Goal: Transaction & Acquisition: Purchase product/service

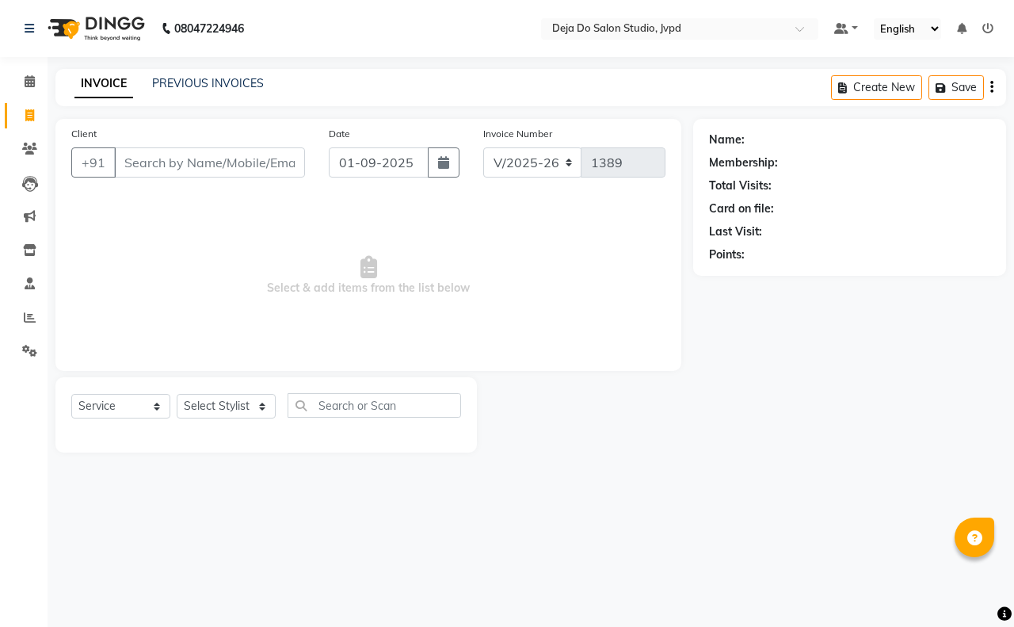
select select "7295"
select select "service"
drag, startPoint x: 0, startPoint y: 0, endPoint x: 208, endPoint y: 162, distance: 264.2
click at [208, 162] on input "Client" at bounding box center [209, 162] width 191 height 30
type input "7900170301"
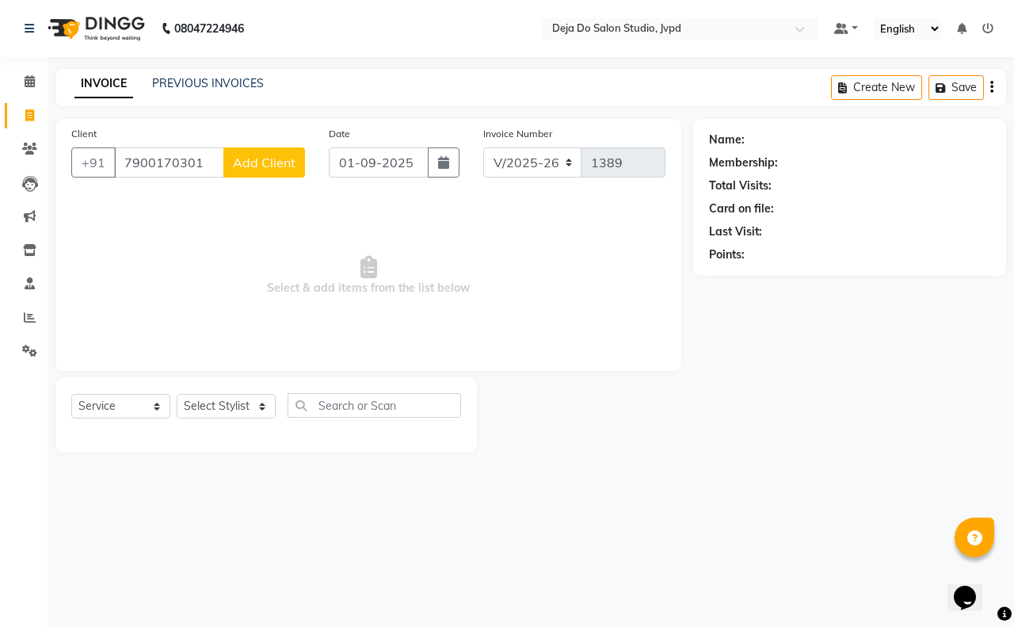
click at [296, 155] on button "Add Client" at bounding box center [264, 162] width 82 height 30
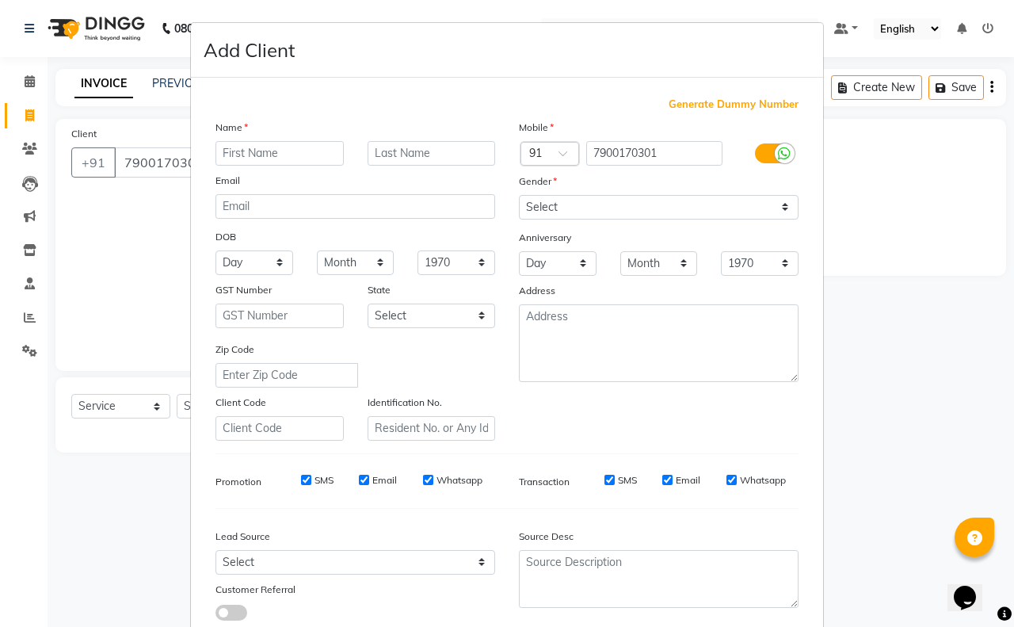
click at [281, 153] on input "text" at bounding box center [280, 153] width 128 height 25
type input "HARSH"
click at [646, 199] on select "Select [DEMOGRAPHIC_DATA] [DEMOGRAPHIC_DATA] Other Prefer Not To Say" at bounding box center [659, 207] width 280 height 25
select select "[DEMOGRAPHIC_DATA]"
click at [519, 195] on select "Select [DEMOGRAPHIC_DATA] [DEMOGRAPHIC_DATA] Other Prefer Not To Say" at bounding box center [659, 207] width 280 height 25
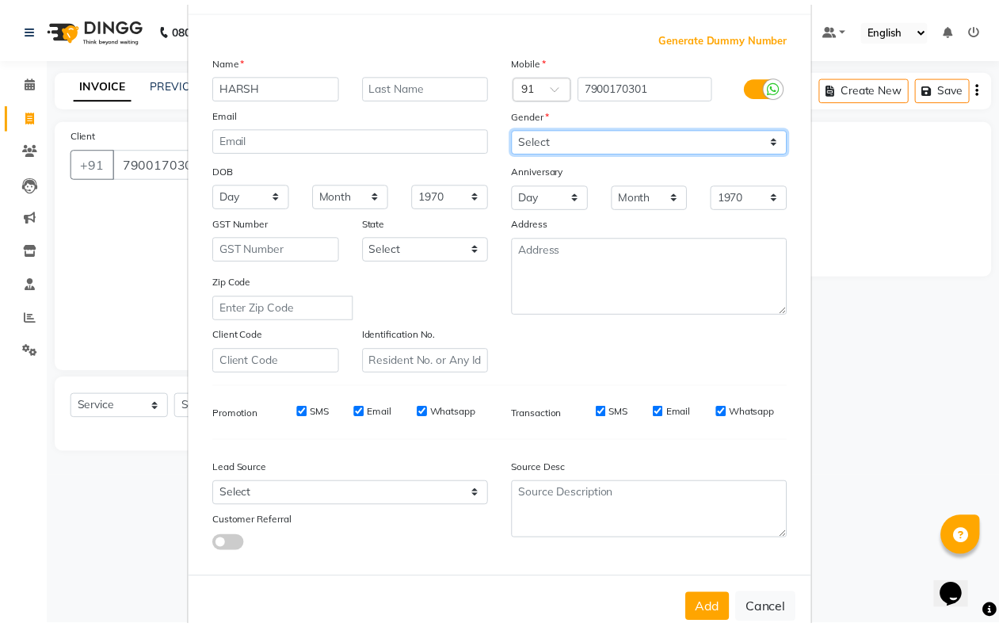
scroll to position [99, 0]
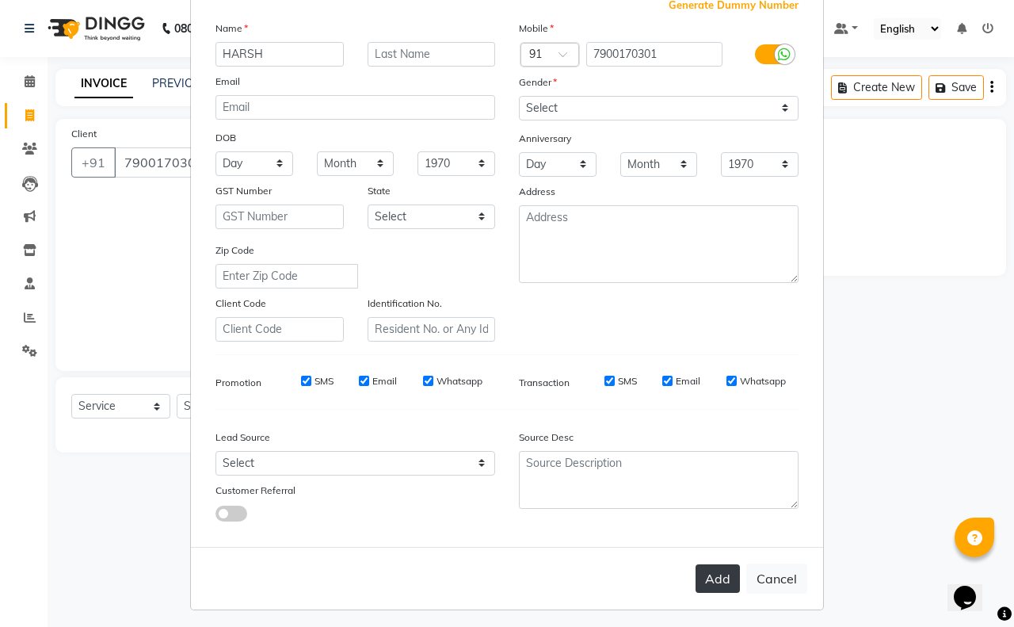
click at [696, 585] on button "Add" at bounding box center [718, 578] width 44 height 29
type input "79******01"
select select
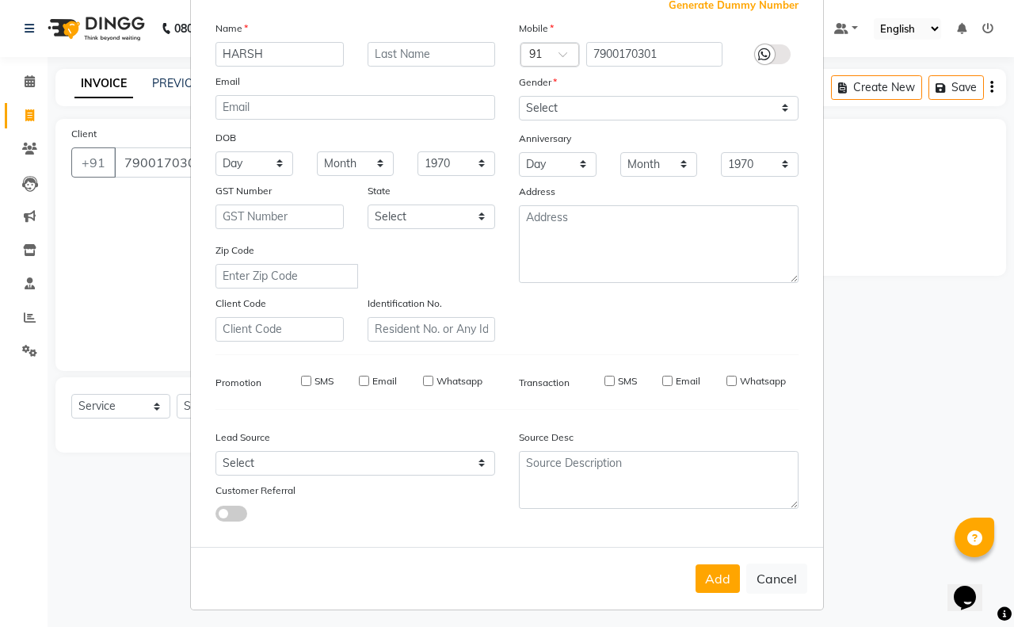
select select
checkbox input "false"
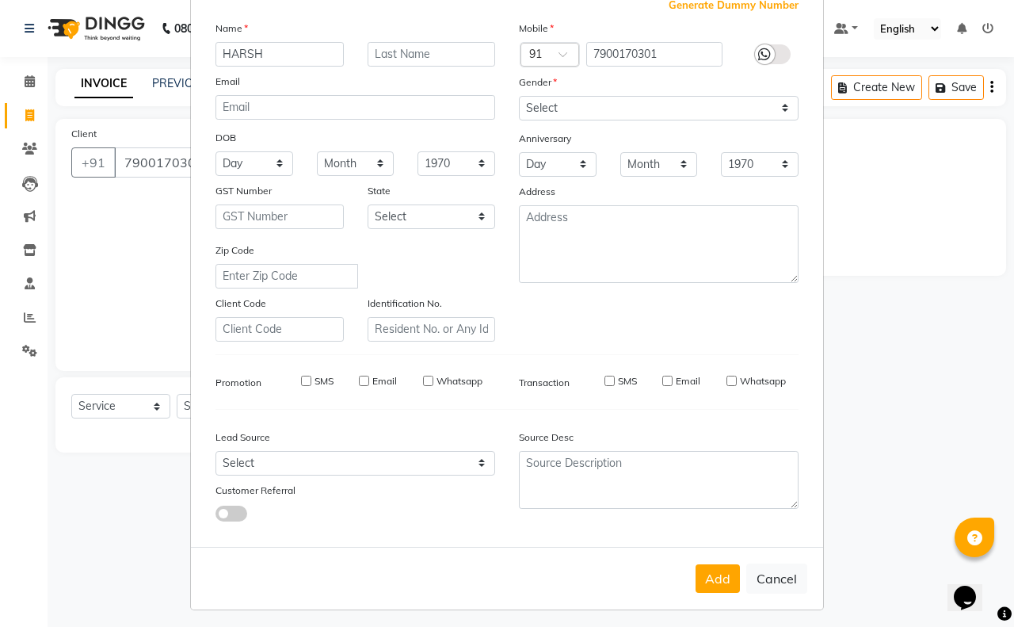
checkbox input "false"
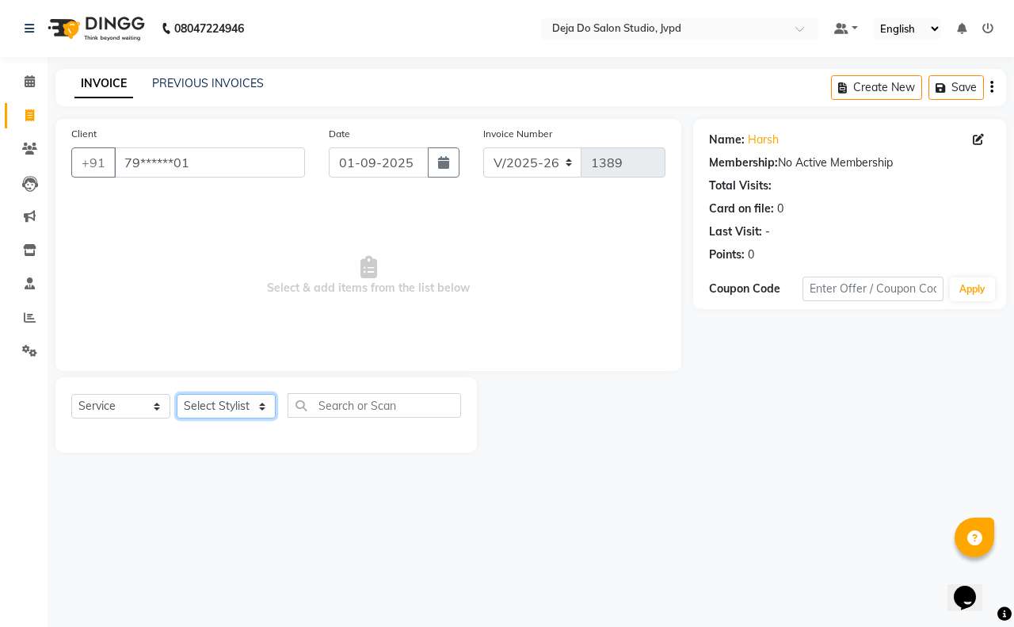
click at [246, 400] on select "Select Stylist Aditi Admin [PERSON_NAME] [PERSON_NAME] Danish Salamani [PERSON_…" at bounding box center [226, 406] width 99 height 25
select select "62497"
click at [177, 394] on select "Select Stylist Aditi Admin [PERSON_NAME] [PERSON_NAME] Danish Salamani [PERSON_…" at bounding box center [226, 406] width 99 height 25
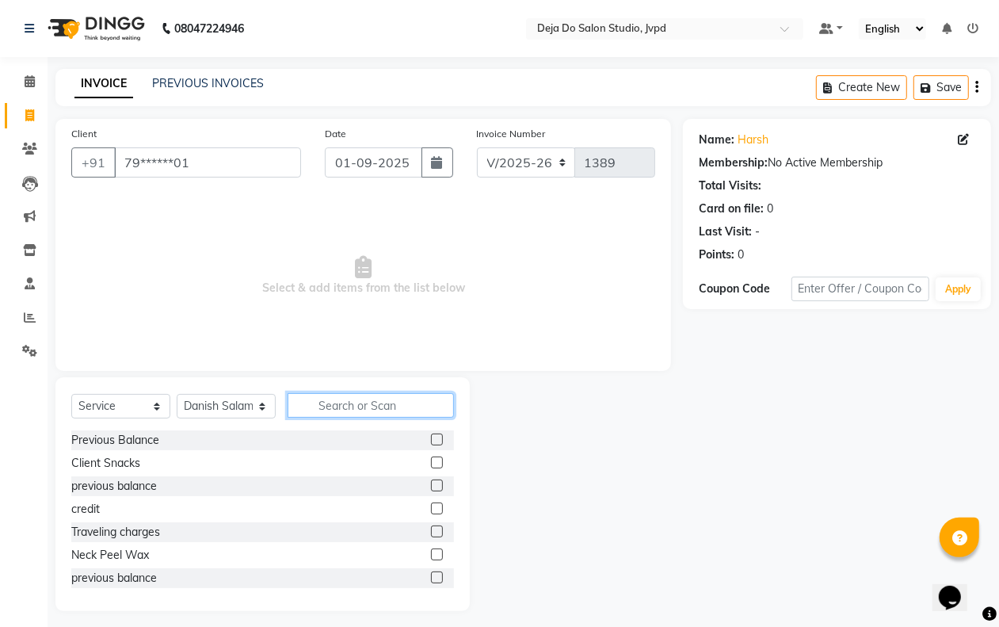
click at [346, 399] on input "text" at bounding box center [371, 405] width 166 height 25
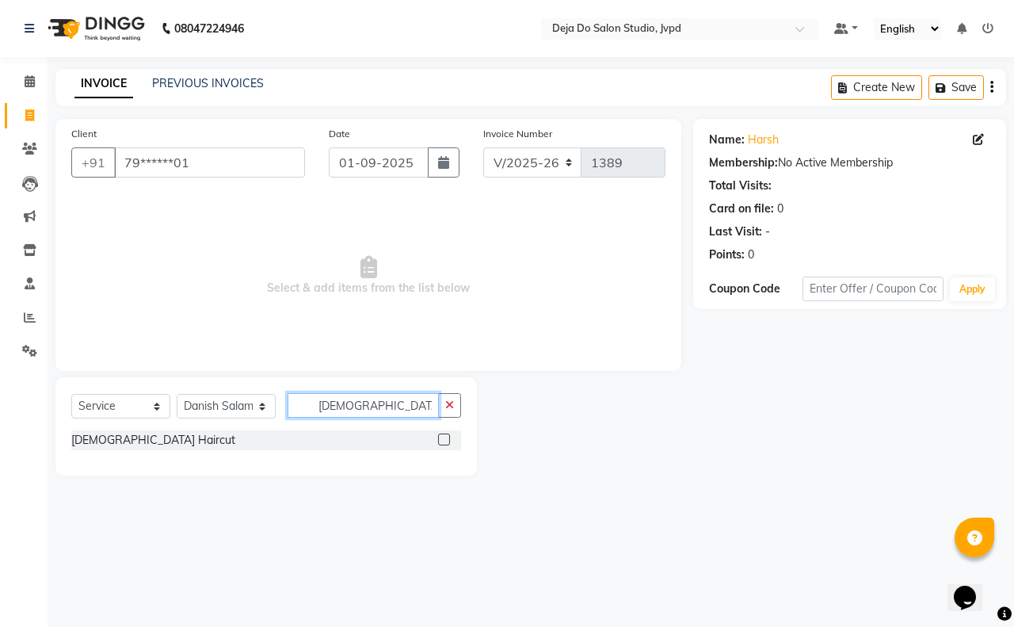
type input "[DEMOGRAPHIC_DATA]"
click at [441, 437] on label at bounding box center [444, 439] width 12 height 12
click at [441, 437] on input "checkbox" at bounding box center [443, 440] width 10 height 10
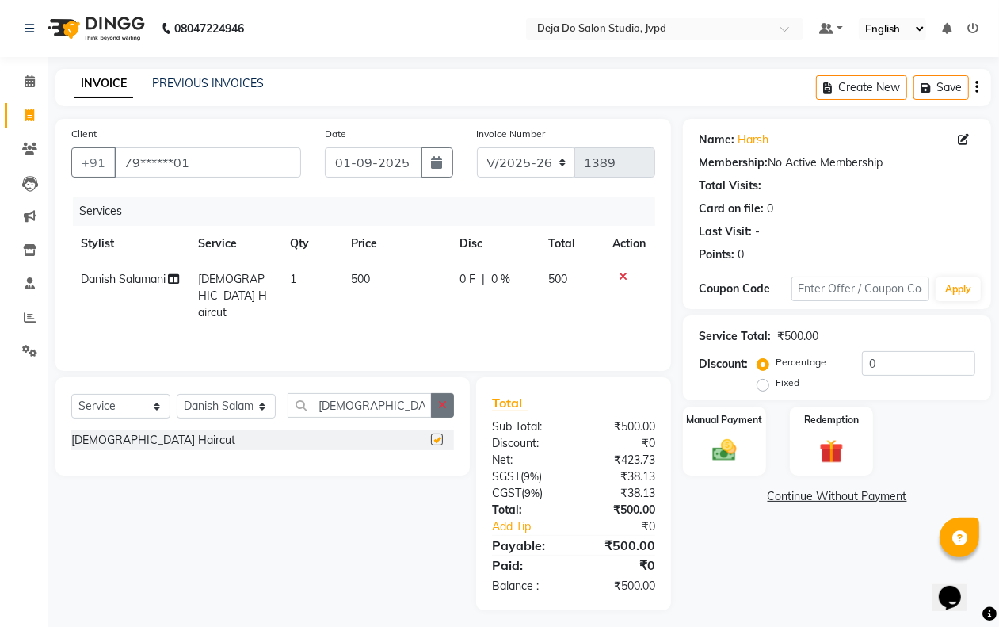
checkbox input "false"
click at [747, 441] on div "Manual Payment" at bounding box center [724, 441] width 86 height 72
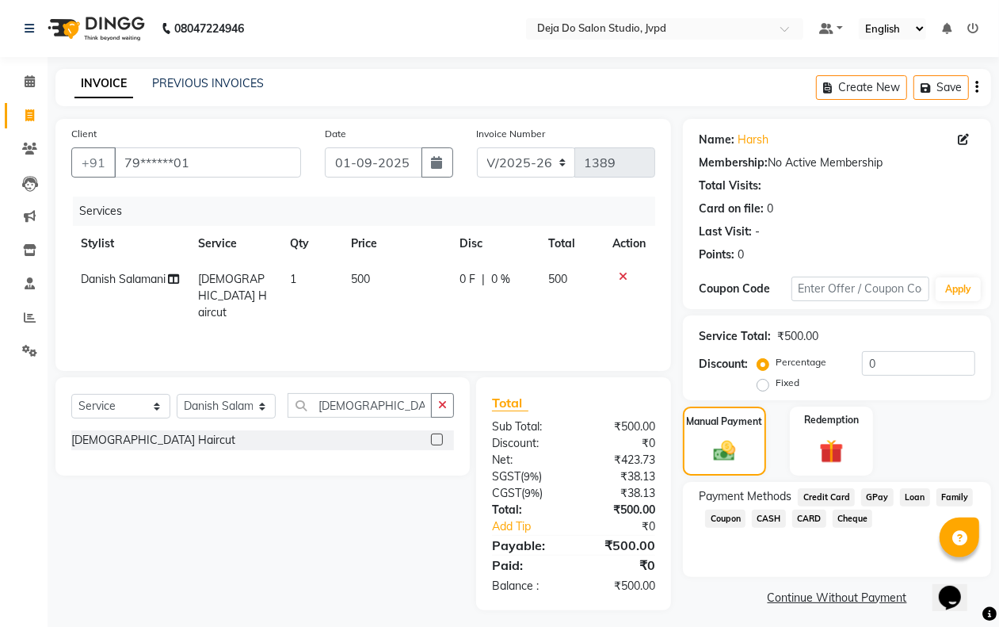
click at [777, 521] on span "CASH" at bounding box center [769, 519] width 34 height 18
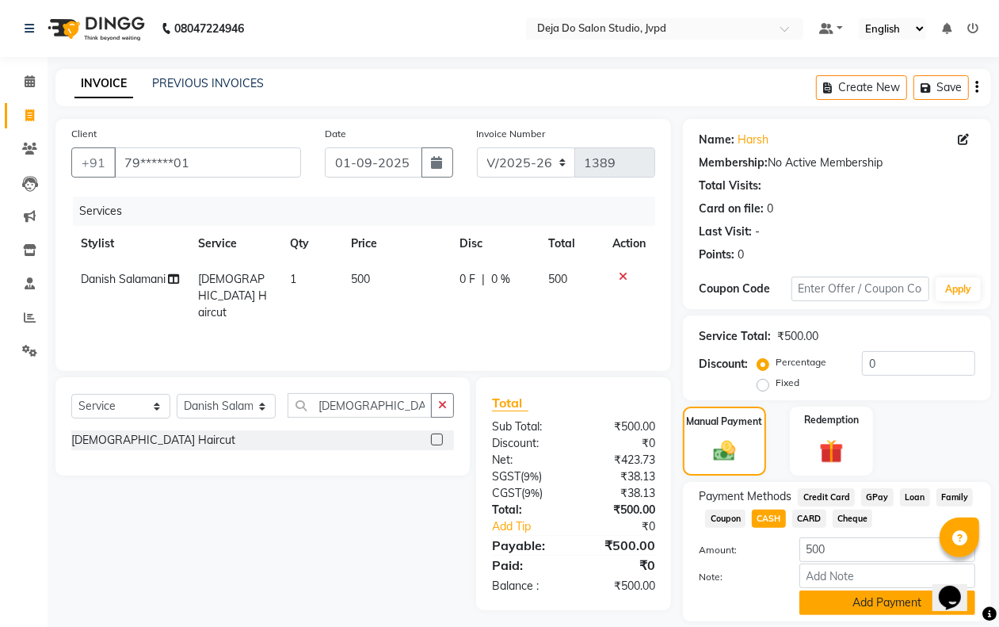
click at [823, 595] on button "Add Payment" at bounding box center [888, 602] width 176 height 25
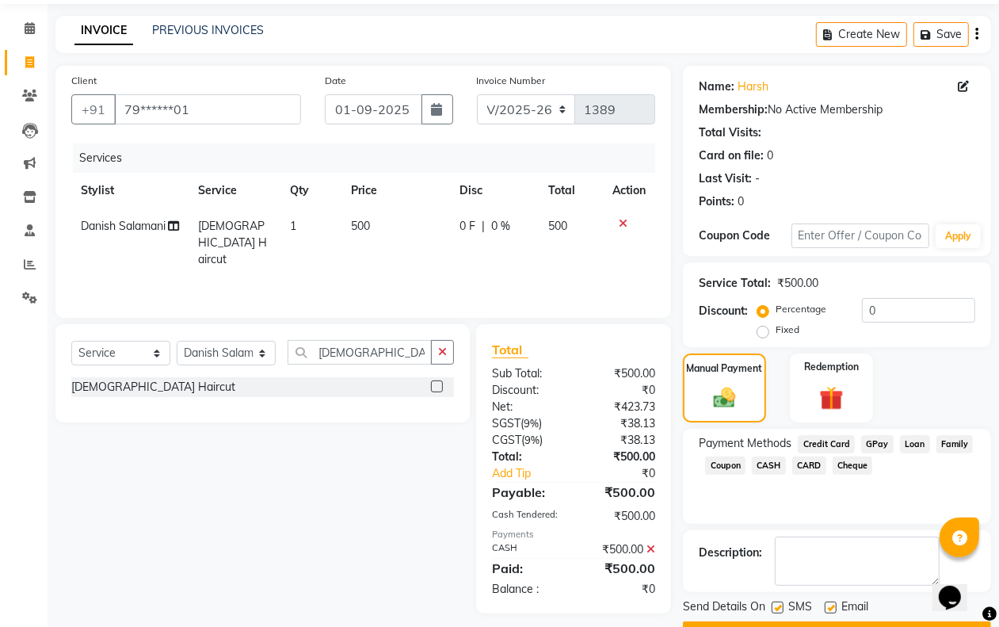
scroll to position [96, 0]
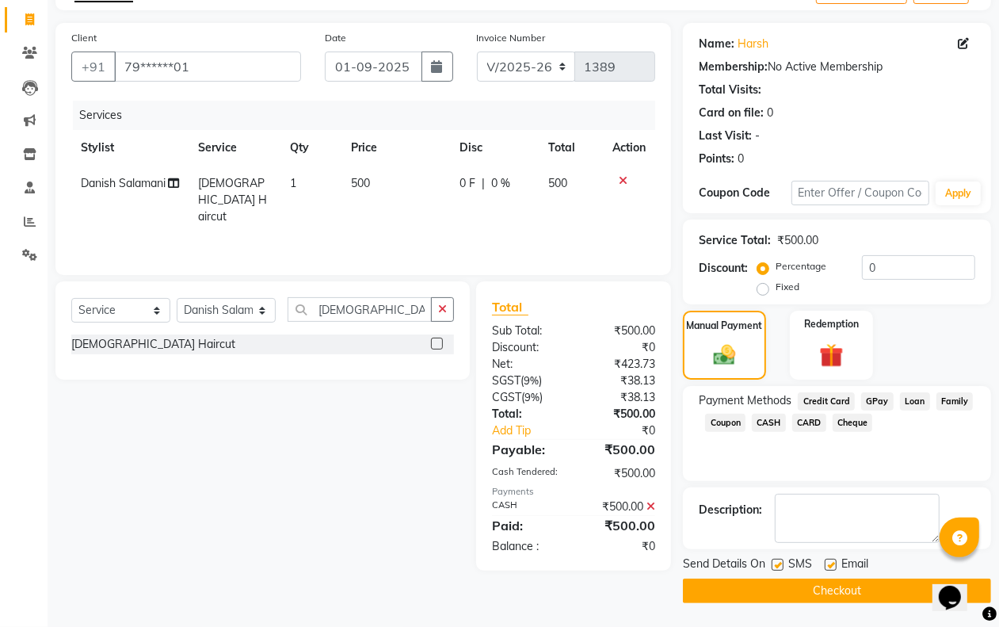
click at [799, 599] on button "Checkout" at bounding box center [837, 590] width 308 height 25
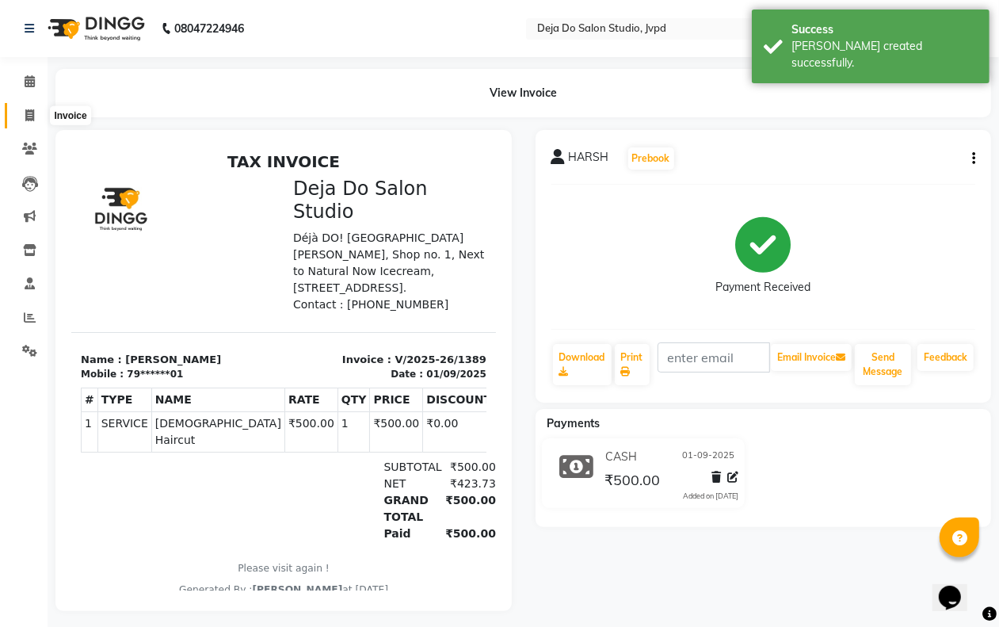
click at [34, 117] on span at bounding box center [30, 116] width 28 height 18
select select "service"
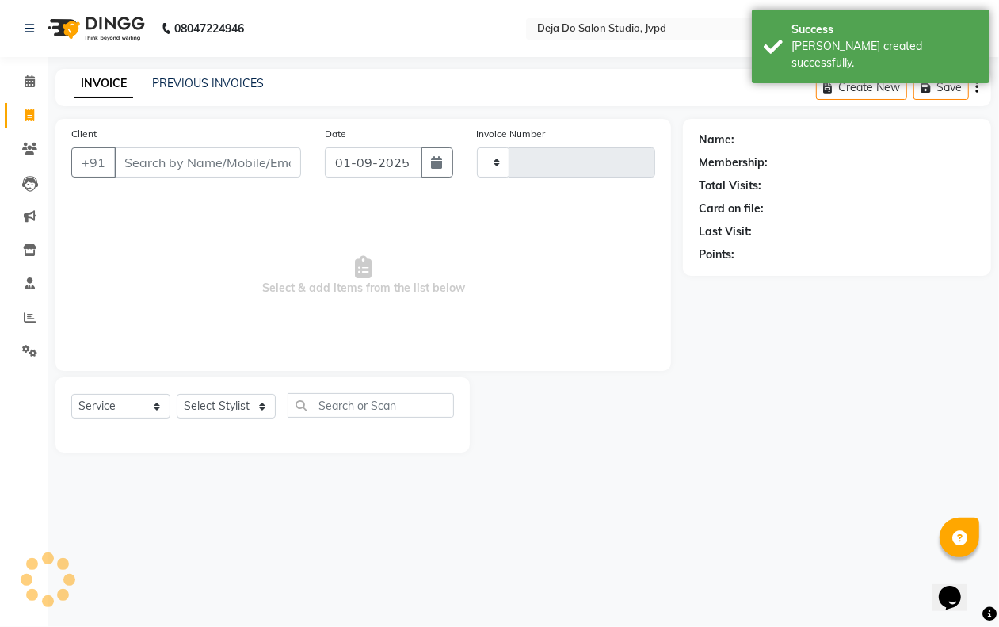
type input "1390"
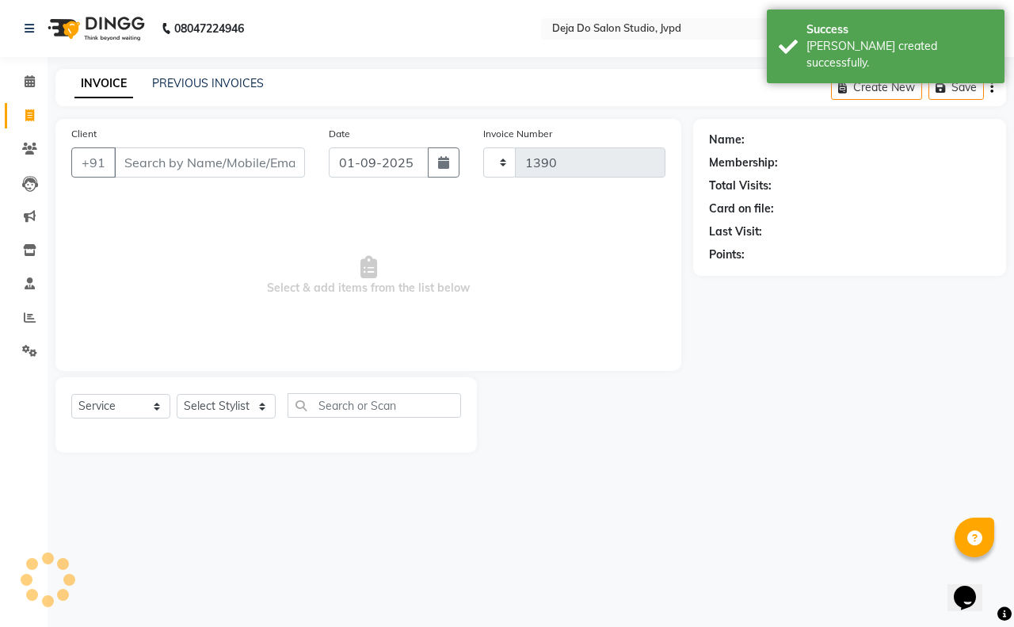
select select "7295"
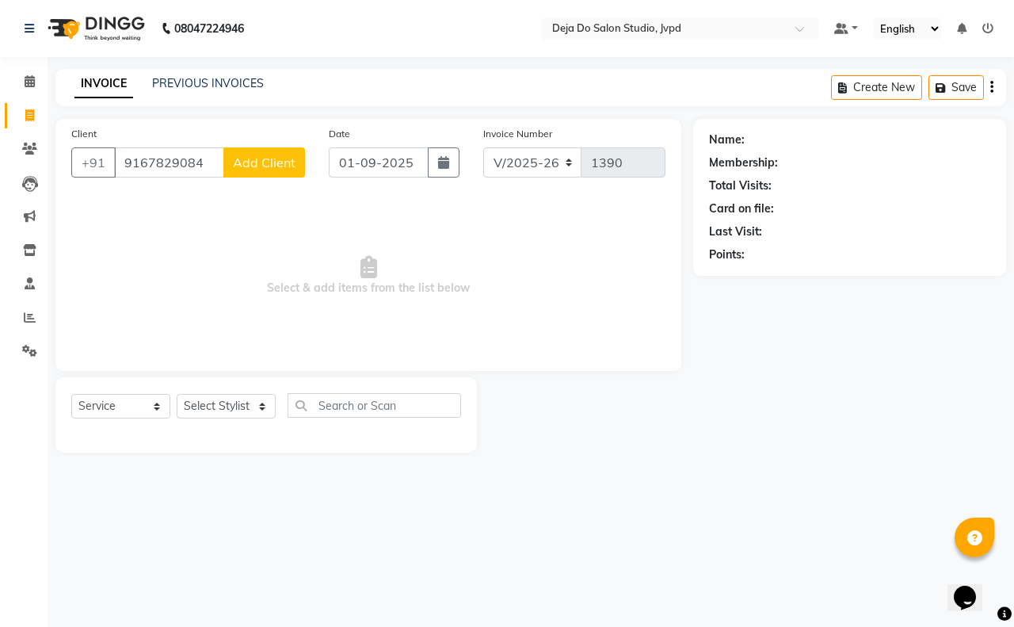
type input "9167829084"
click at [252, 155] on span "Add Client" at bounding box center [264, 163] width 63 height 16
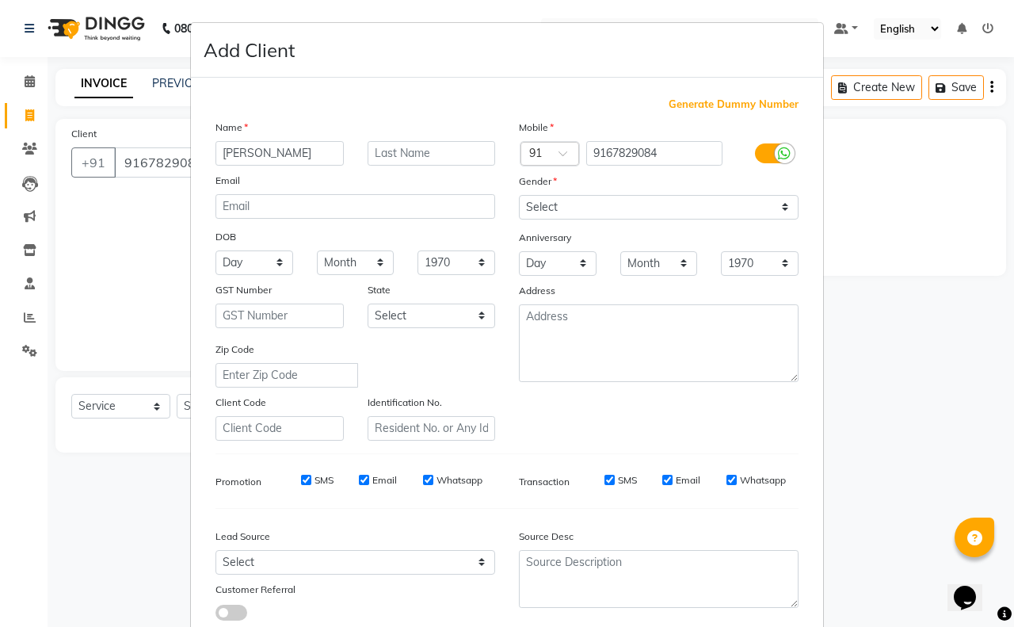
type input "[PERSON_NAME]"
click at [556, 207] on select "Select [DEMOGRAPHIC_DATA] [DEMOGRAPHIC_DATA] Other Prefer Not To Say" at bounding box center [659, 207] width 280 height 25
select select "[DEMOGRAPHIC_DATA]"
click at [519, 195] on select "Select [DEMOGRAPHIC_DATA] [DEMOGRAPHIC_DATA] Other Prefer Not To Say" at bounding box center [659, 207] width 280 height 25
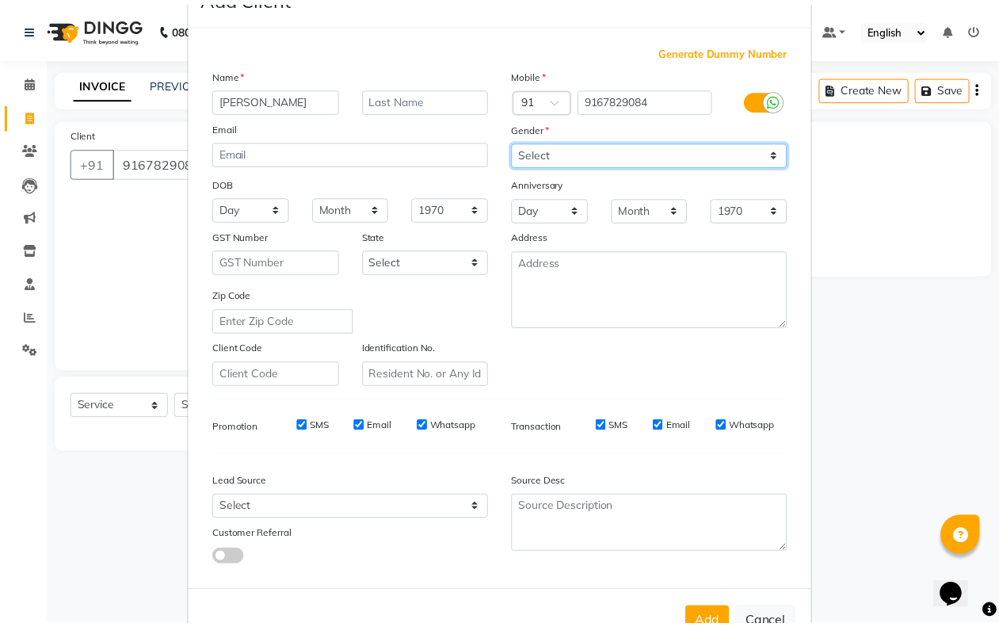
scroll to position [99, 0]
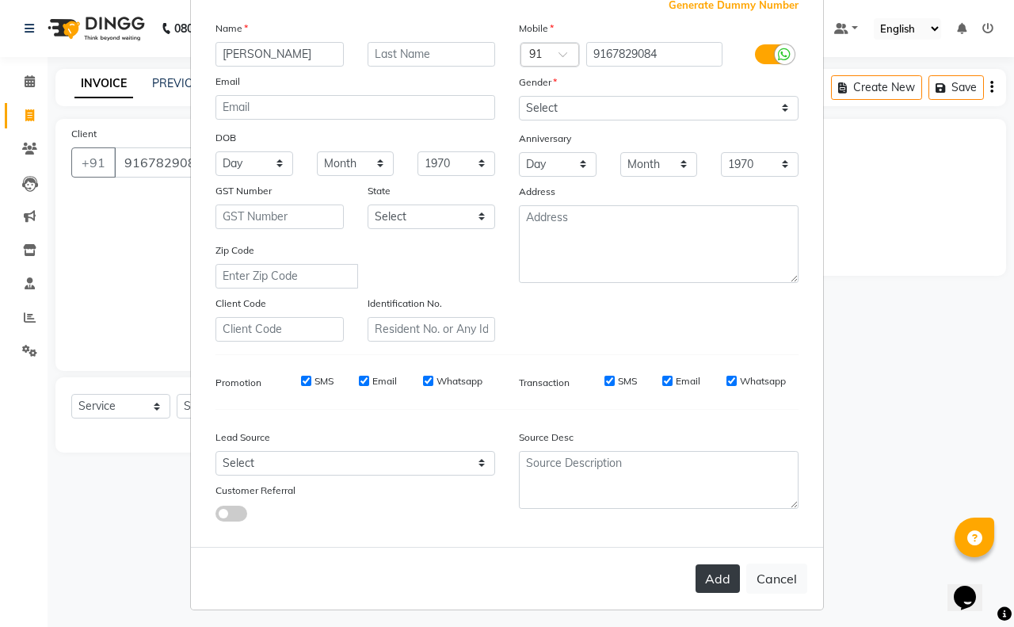
click at [700, 564] on button "Add" at bounding box center [718, 578] width 44 height 29
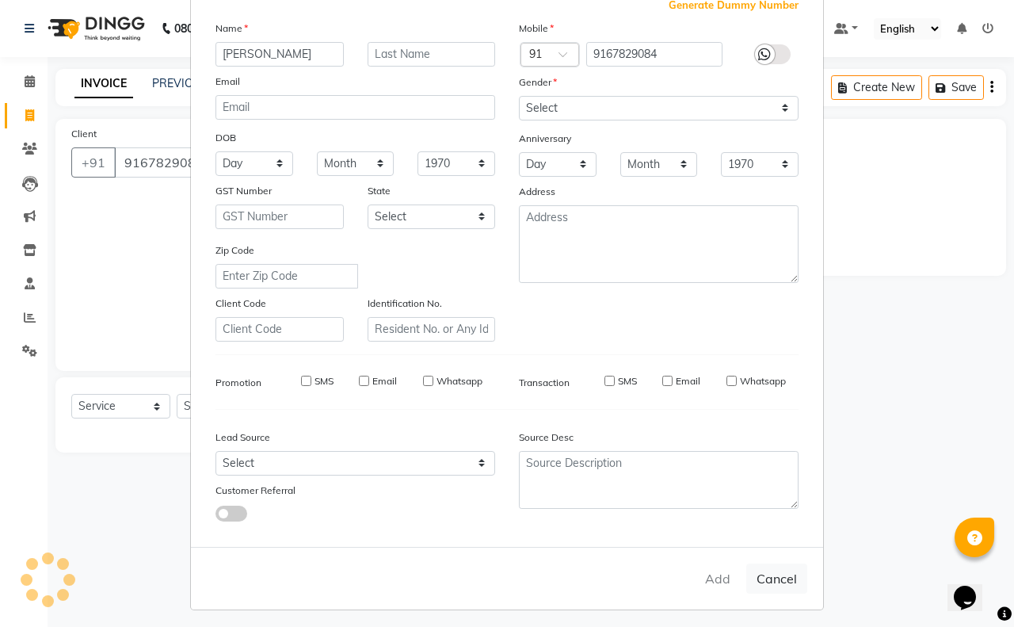
type input "91******84"
select select
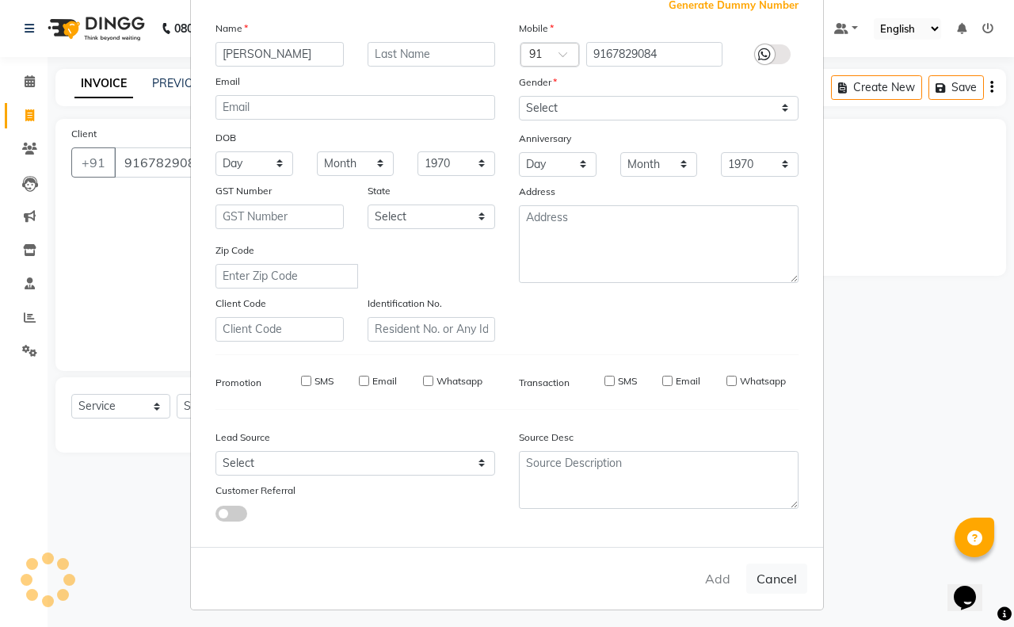
select select
checkbox input "false"
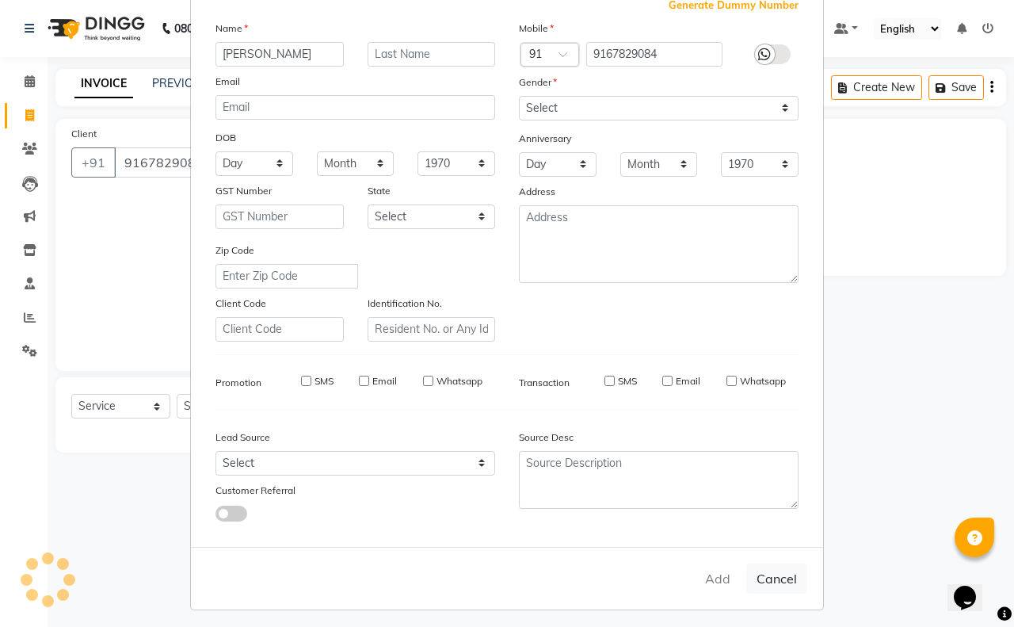
checkbox input "false"
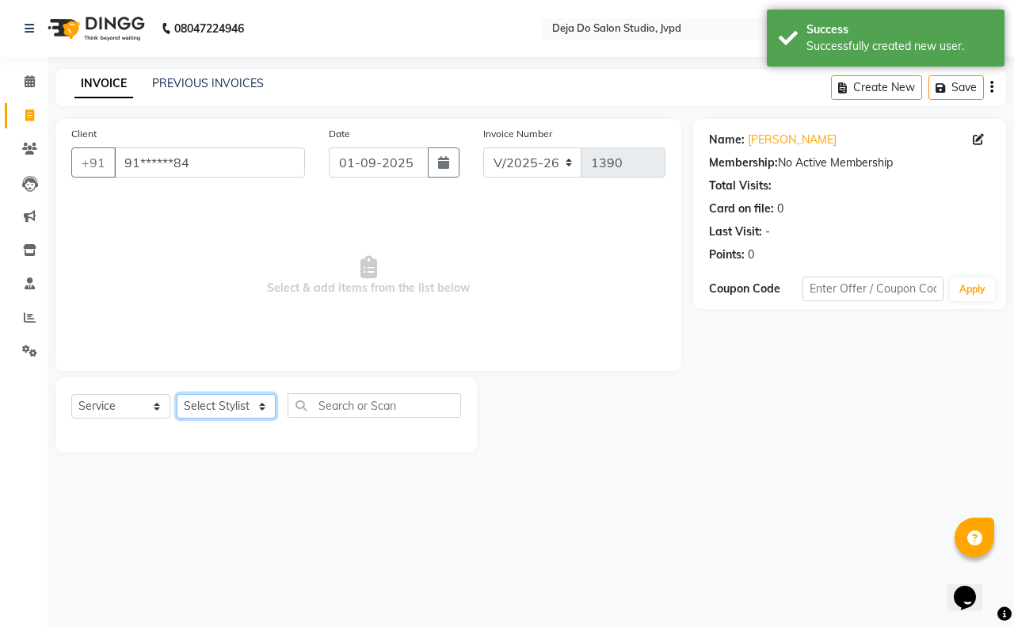
click at [216, 400] on select "Select Stylist Aditi Admin [PERSON_NAME] [PERSON_NAME] Danish Salamani [PERSON_…" at bounding box center [226, 406] width 99 height 25
select select "62495"
click at [177, 394] on select "Select Stylist Aditi Admin [PERSON_NAME] [PERSON_NAME] Danish Salamani [PERSON_…" at bounding box center [226, 406] width 99 height 25
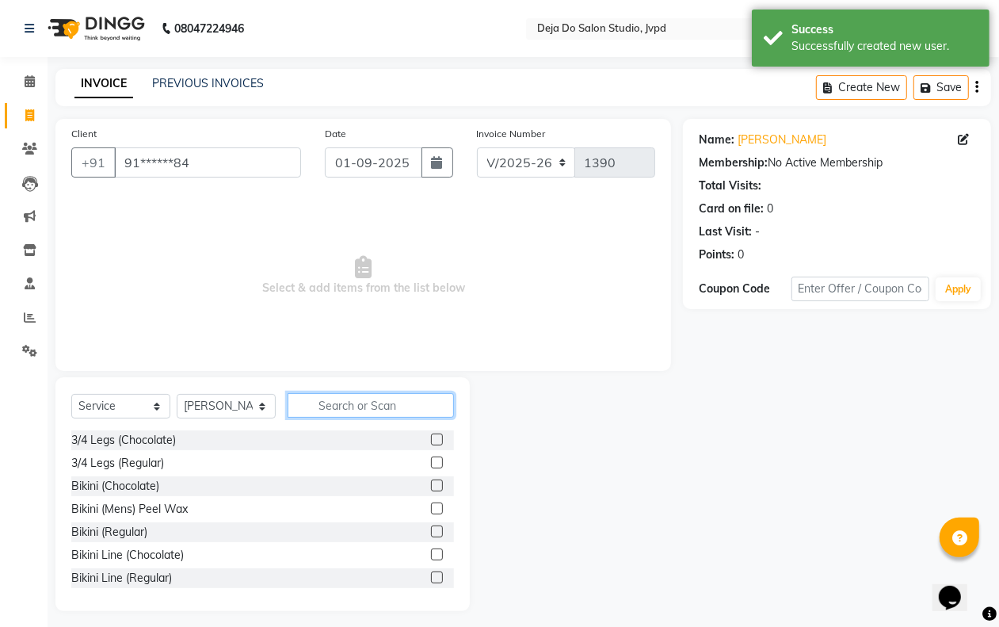
click at [329, 413] on input "text" at bounding box center [371, 405] width 166 height 25
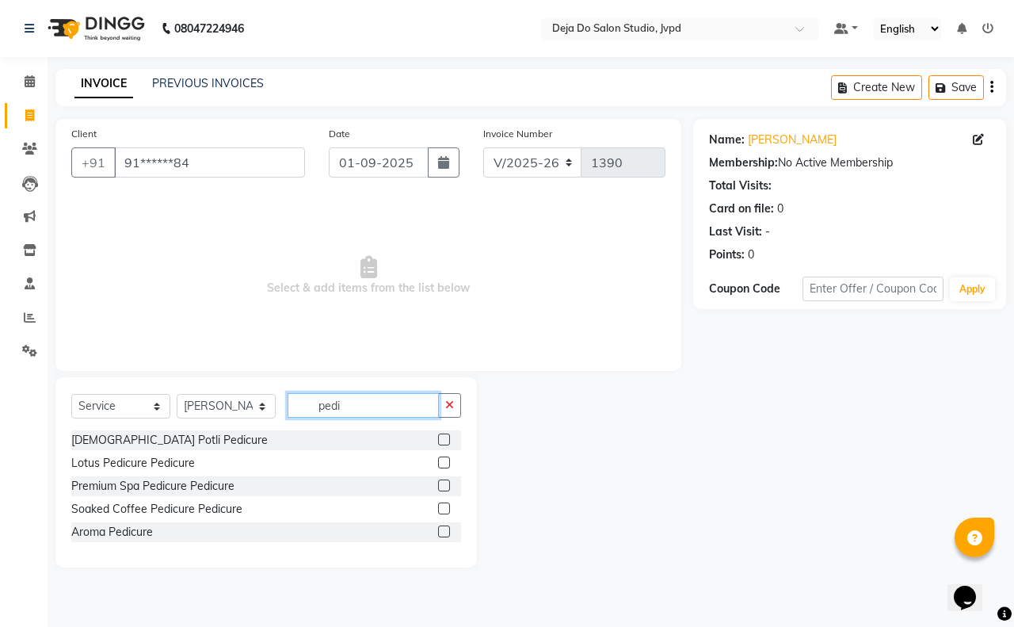
type input "pedi"
click at [442, 458] on label at bounding box center [444, 462] width 12 height 12
click at [442, 458] on input "checkbox" at bounding box center [443, 463] width 10 height 10
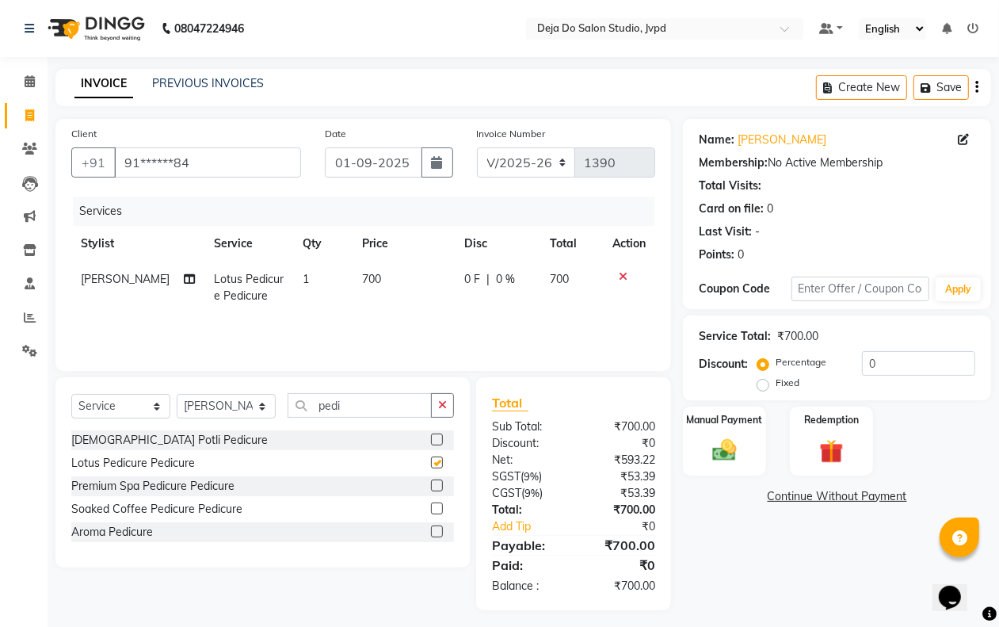
checkbox input "false"
click at [198, 410] on select "Select Stylist Aditi Admin [PERSON_NAME] [PERSON_NAME] Danish Salamani [PERSON_…" at bounding box center [226, 406] width 99 height 25
select select "85552"
click at [177, 394] on select "Select Stylist Aditi Admin [PERSON_NAME] [PERSON_NAME] Danish Salamani [PERSON_…" at bounding box center [226, 406] width 99 height 25
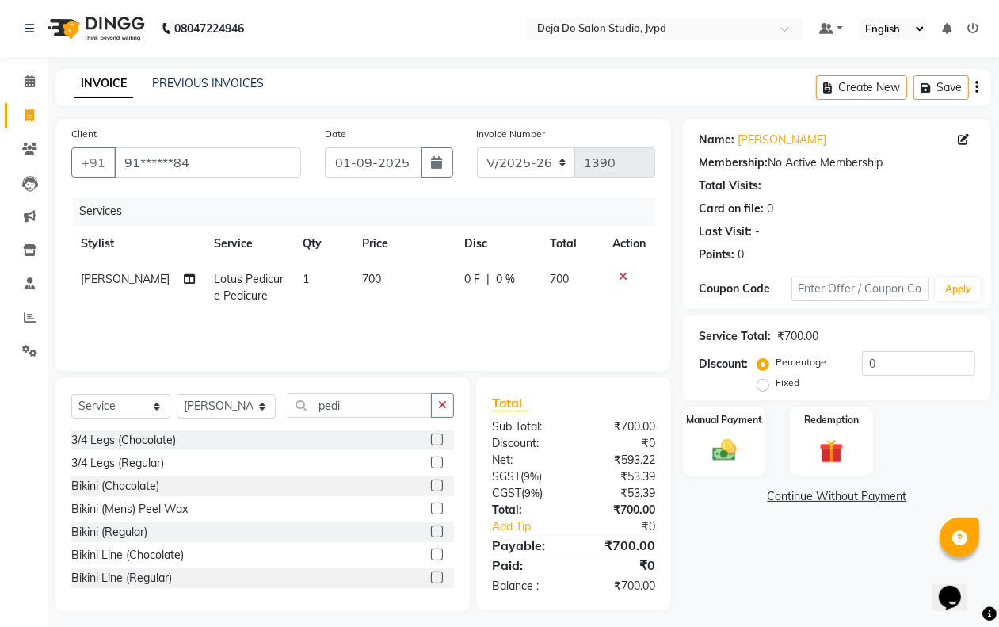
click at [437, 397] on button "button" at bounding box center [442, 405] width 23 height 25
click at [378, 394] on input "text" at bounding box center [371, 405] width 166 height 25
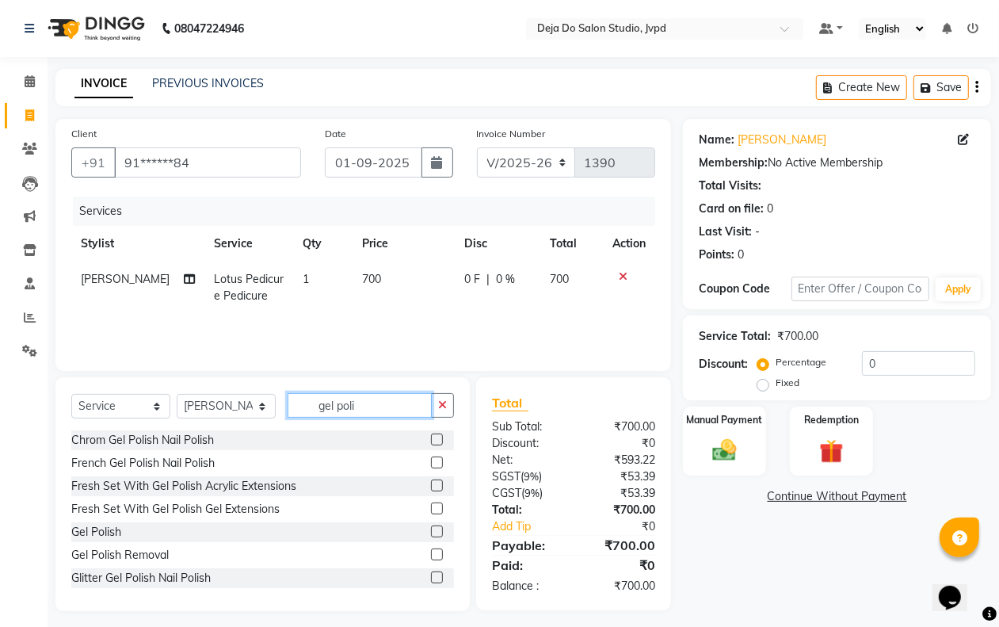
type input "gel poli"
click at [431, 551] on label at bounding box center [437, 554] width 12 height 12
click at [431, 551] on input "checkbox" at bounding box center [436, 555] width 10 height 10
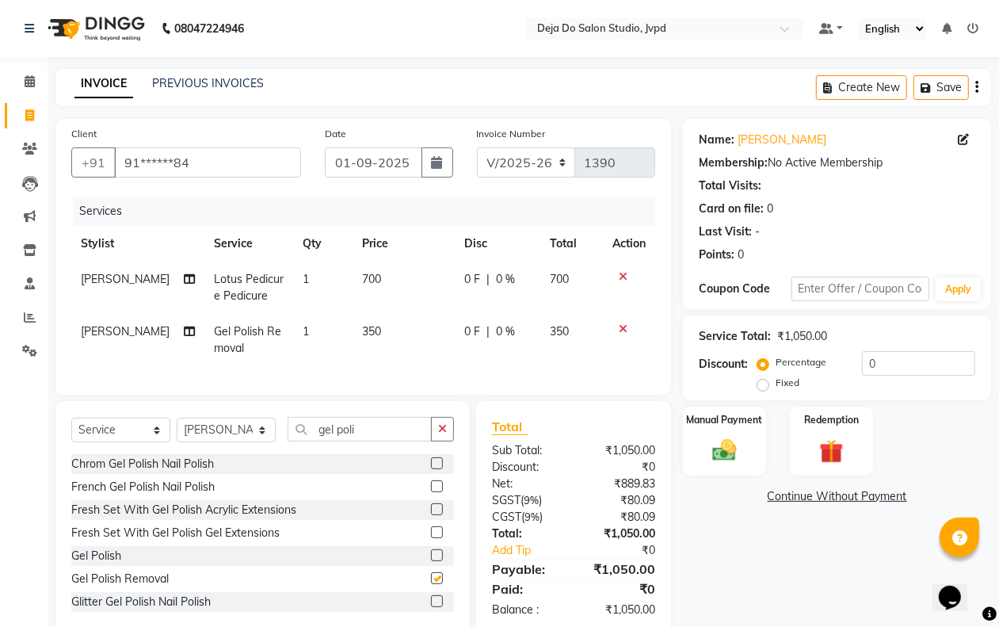
checkbox input "false"
click at [378, 315] on td "350" at bounding box center [404, 340] width 103 height 52
select select "85552"
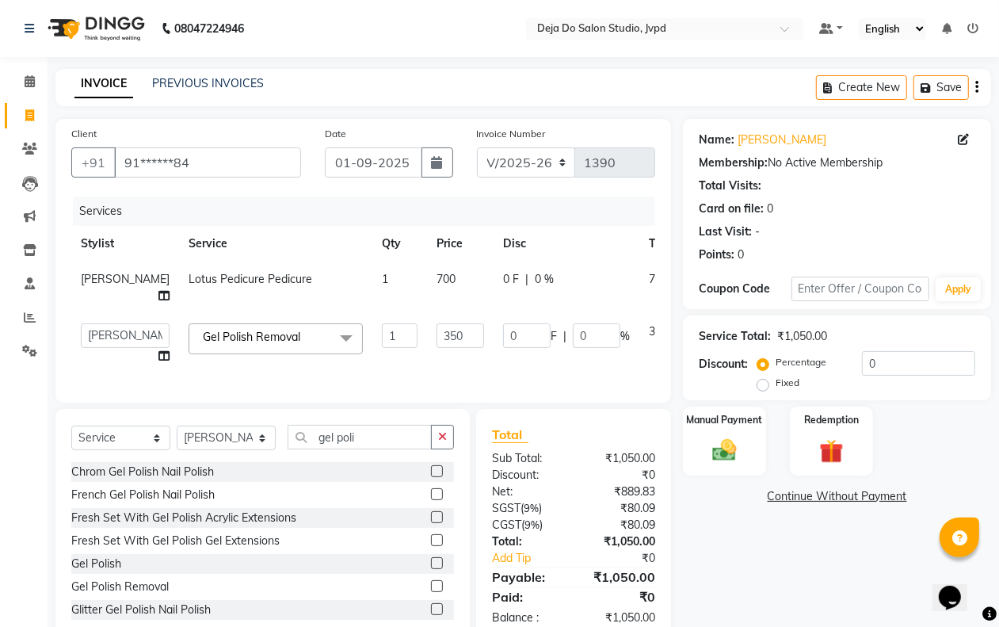
click at [427, 321] on td "350" at bounding box center [460, 344] width 67 height 60
click at [437, 327] on input "350" at bounding box center [461, 335] width 48 height 25
type input "250"
click at [494, 357] on td "0 F | 0 %" at bounding box center [567, 344] width 146 height 60
select select "85552"
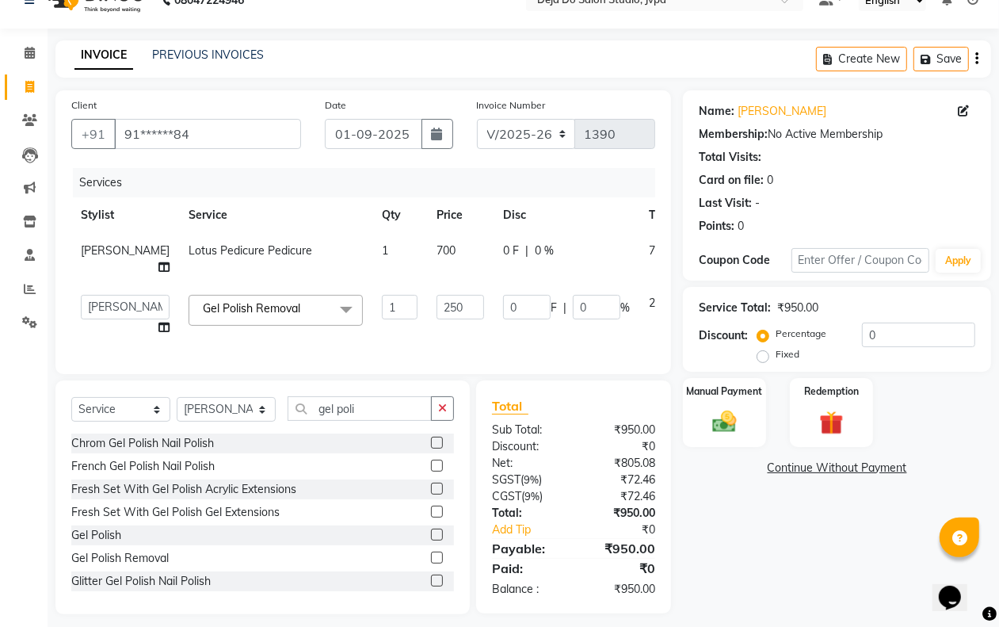
scroll to position [54, 0]
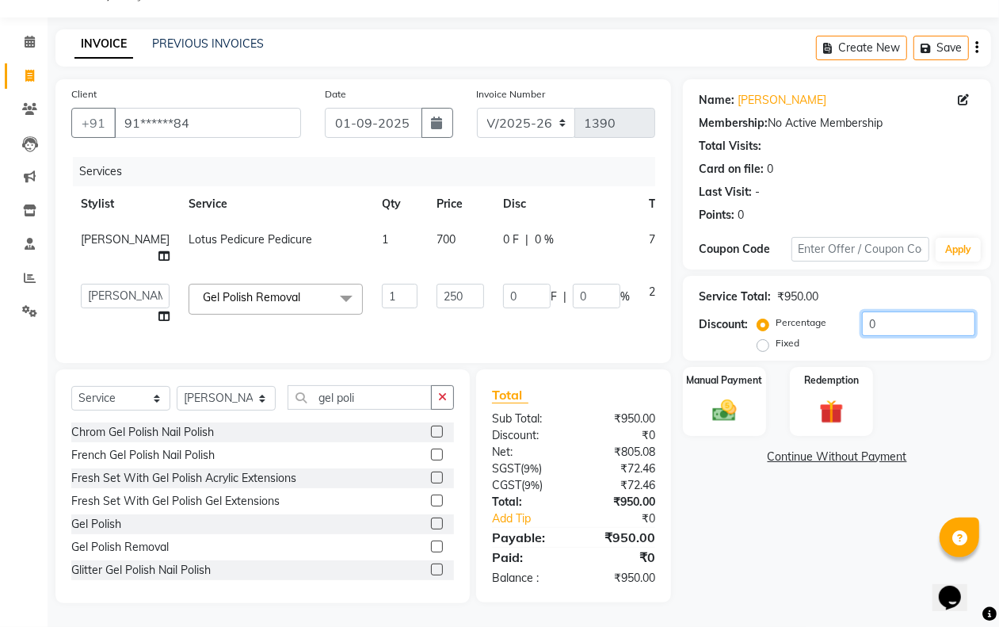
click at [920, 317] on input "0" at bounding box center [918, 323] width 113 height 25
type input "1"
type input "2.5"
type input "1"
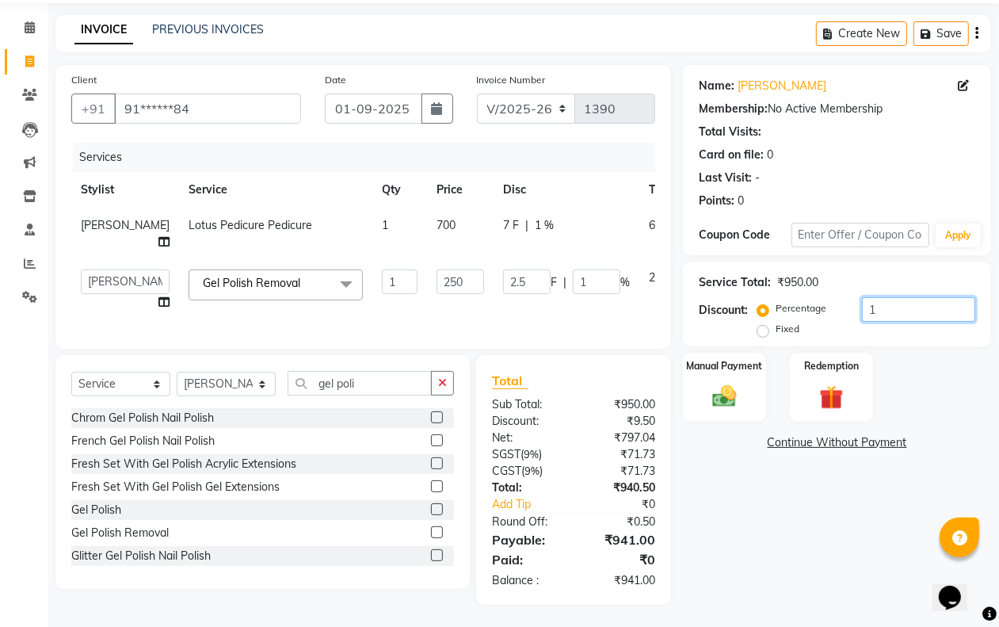
type input "10"
type input "25"
type input "10"
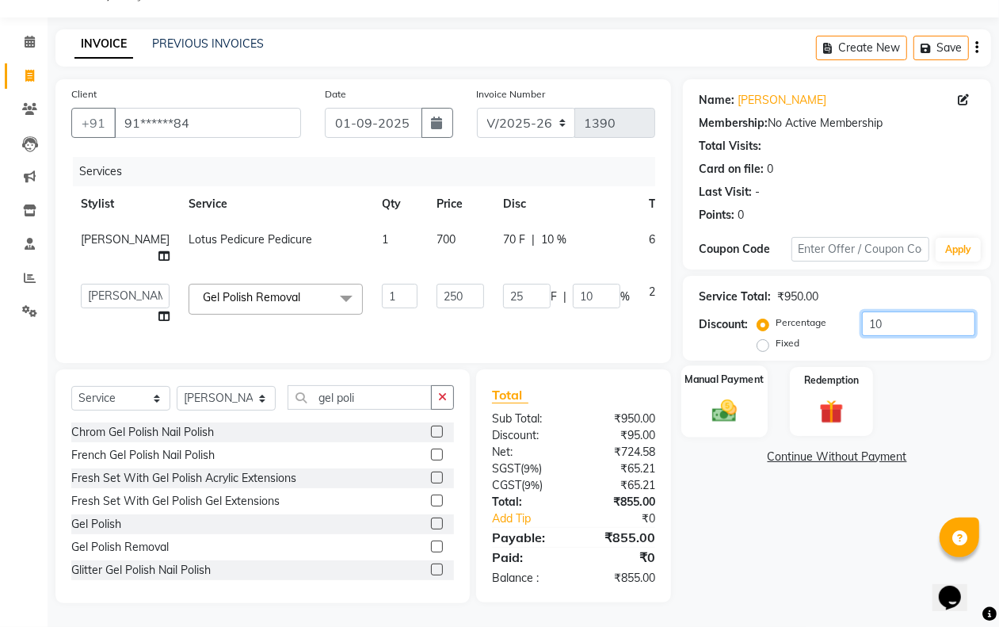
type input "10"
click at [761, 373] on div "Manual Payment" at bounding box center [724, 401] width 86 height 72
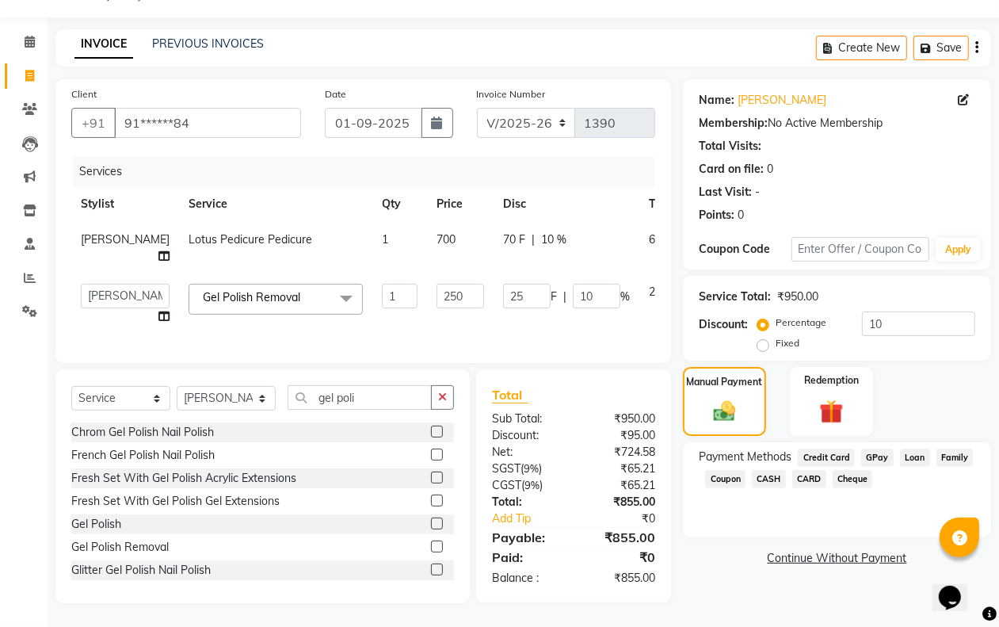
click at [872, 449] on span "GPay" at bounding box center [877, 458] width 32 height 18
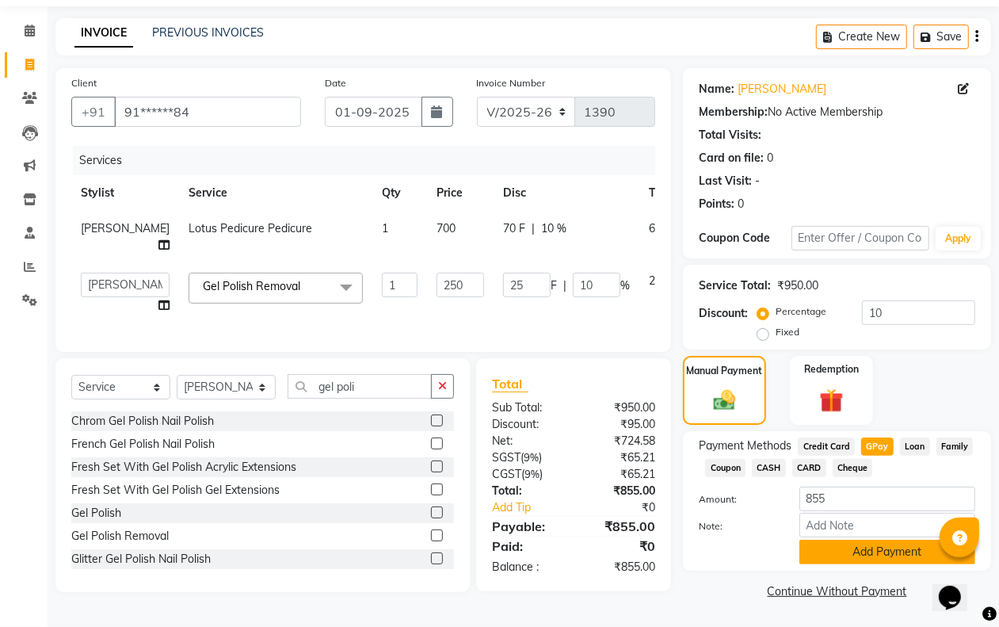
click at [849, 540] on button "Add Payment" at bounding box center [888, 552] width 176 height 25
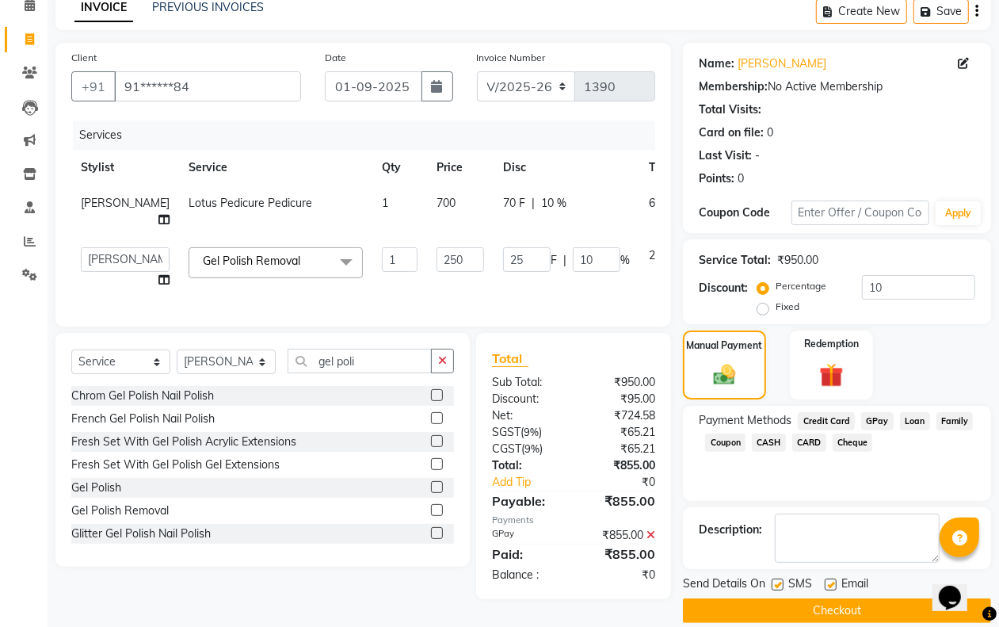
scroll to position [96, 0]
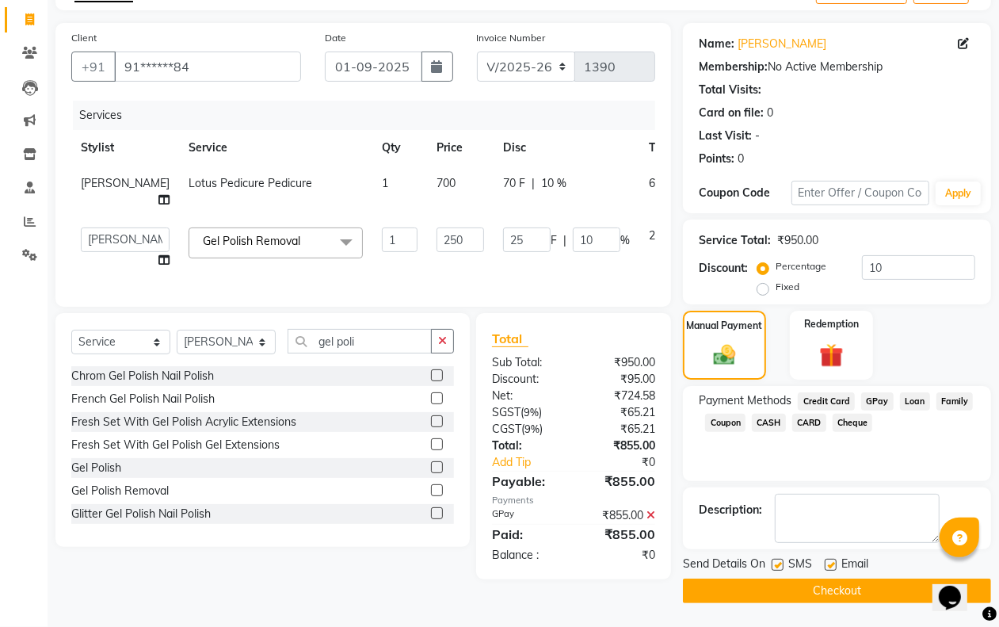
click at [837, 585] on button "Checkout" at bounding box center [837, 590] width 308 height 25
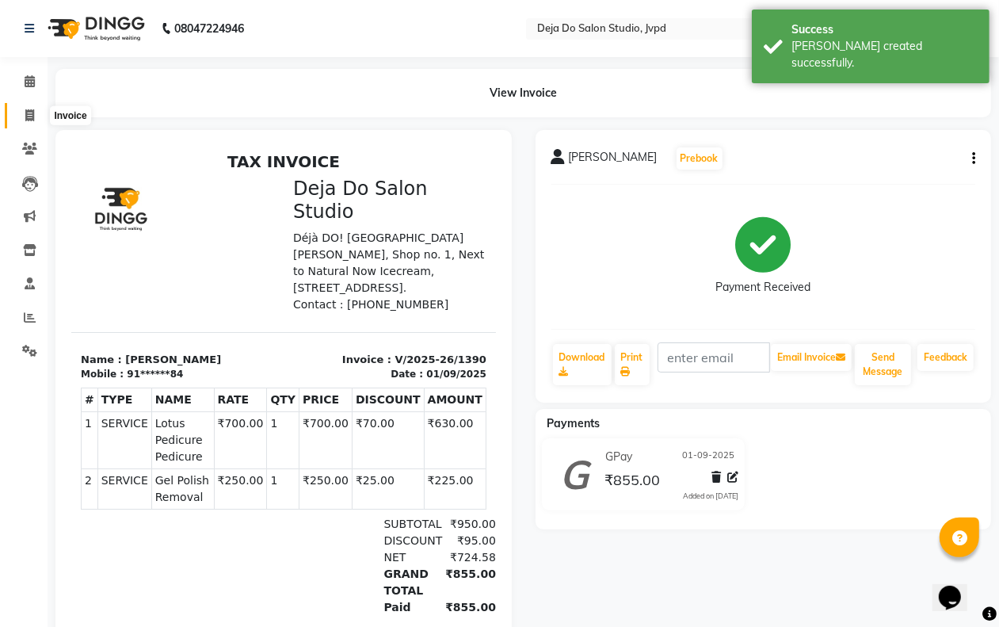
click at [25, 108] on span at bounding box center [30, 116] width 28 height 18
select select "7295"
select select "service"
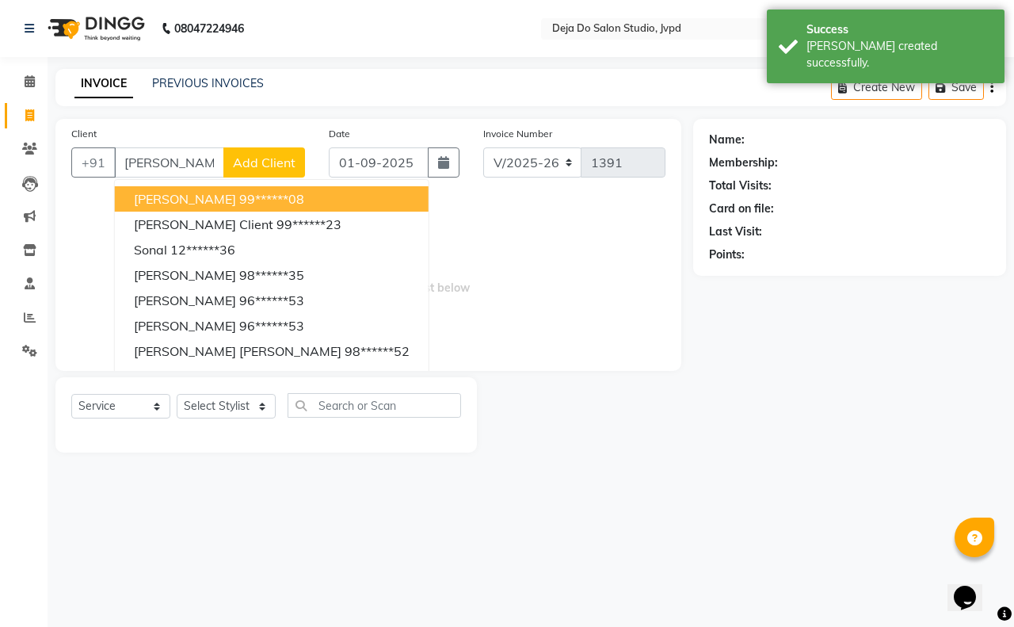
click at [180, 200] on span "[PERSON_NAME]" at bounding box center [185, 199] width 102 height 16
type input "99******08"
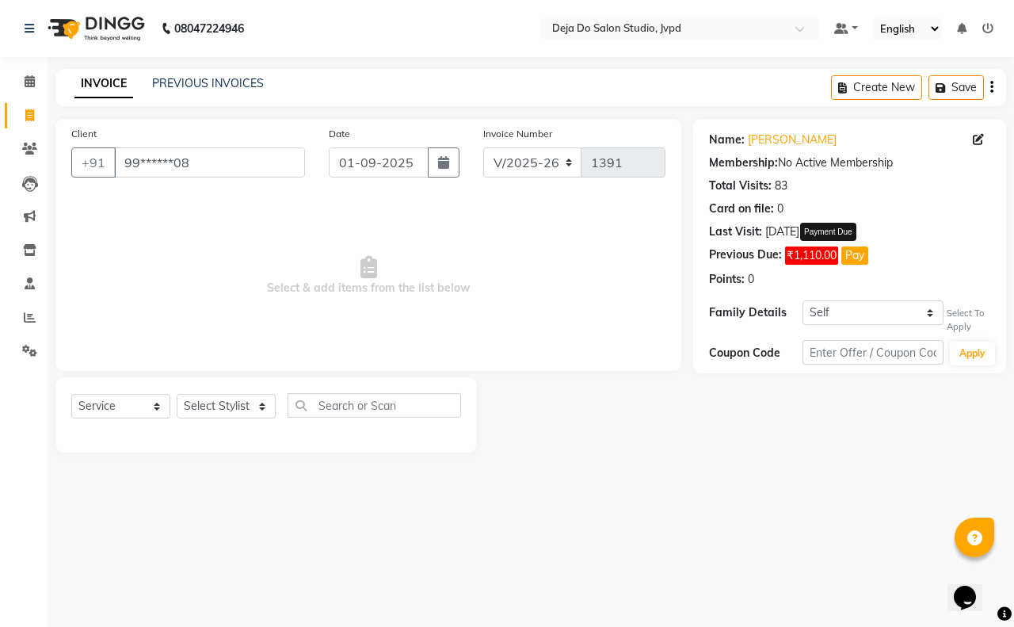
click at [861, 259] on button "Pay" at bounding box center [855, 255] width 27 height 18
select select "1"
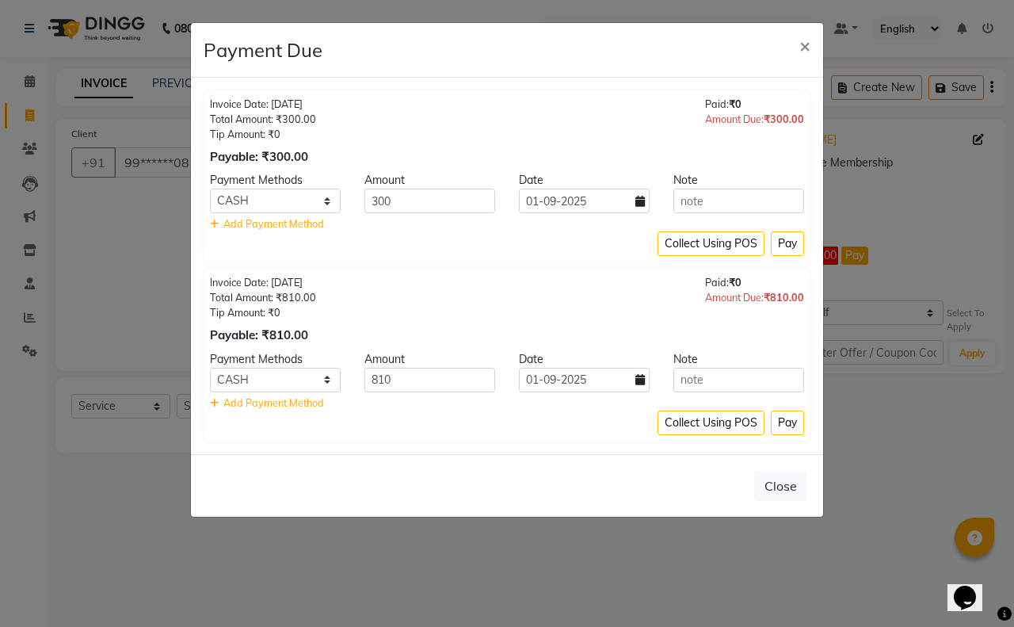
click at [638, 203] on icon at bounding box center [641, 201] width 10 height 11
select select "9"
select select "2025"
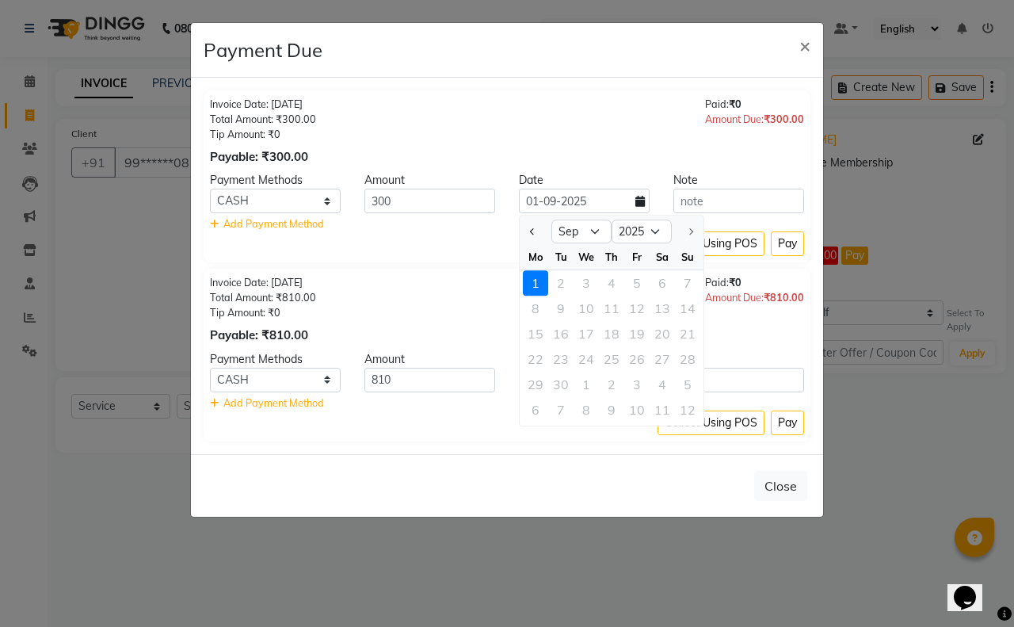
click at [599, 132] on div "Invoice Date: [DATE] Total Amount: ₹300.00 Tip Amount: ₹0 Payable: ₹300.00 Paid…" at bounding box center [507, 131] width 594 height 69
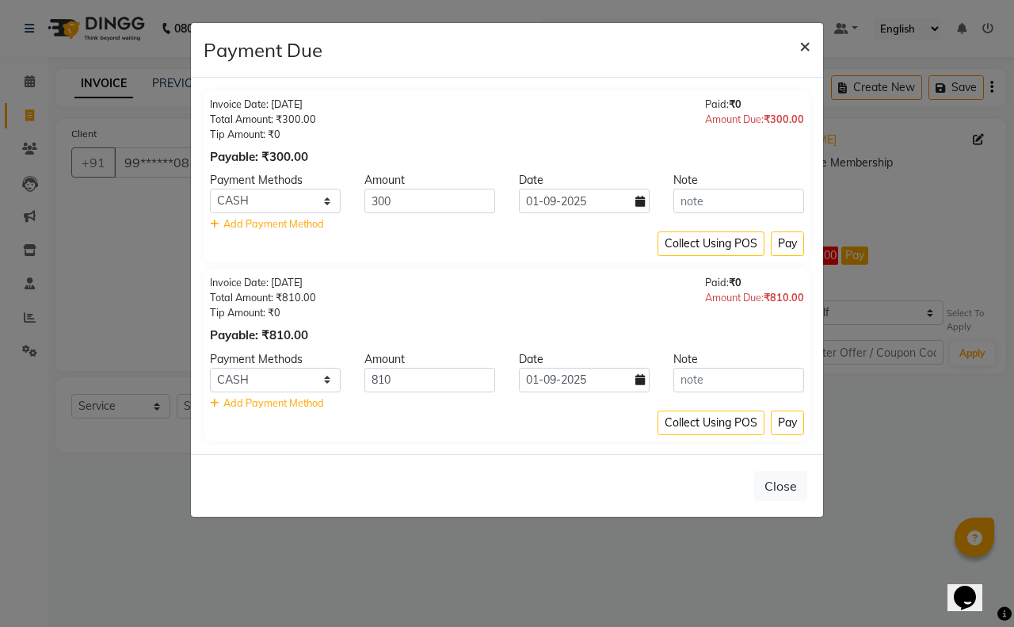
click at [804, 42] on span "×" at bounding box center [805, 45] width 11 height 24
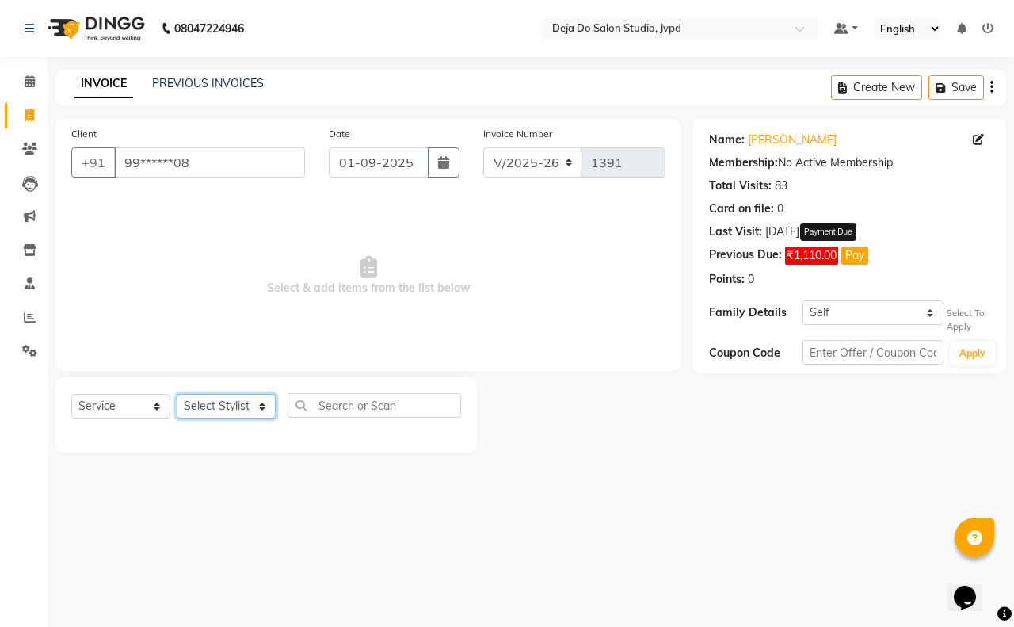
click at [258, 401] on select "Select Stylist Aditi Admin [PERSON_NAME] [PERSON_NAME] Danish Salamani [PERSON_…" at bounding box center [226, 406] width 99 height 25
click at [32, 310] on span at bounding box center [30, 318] width 28 height 18
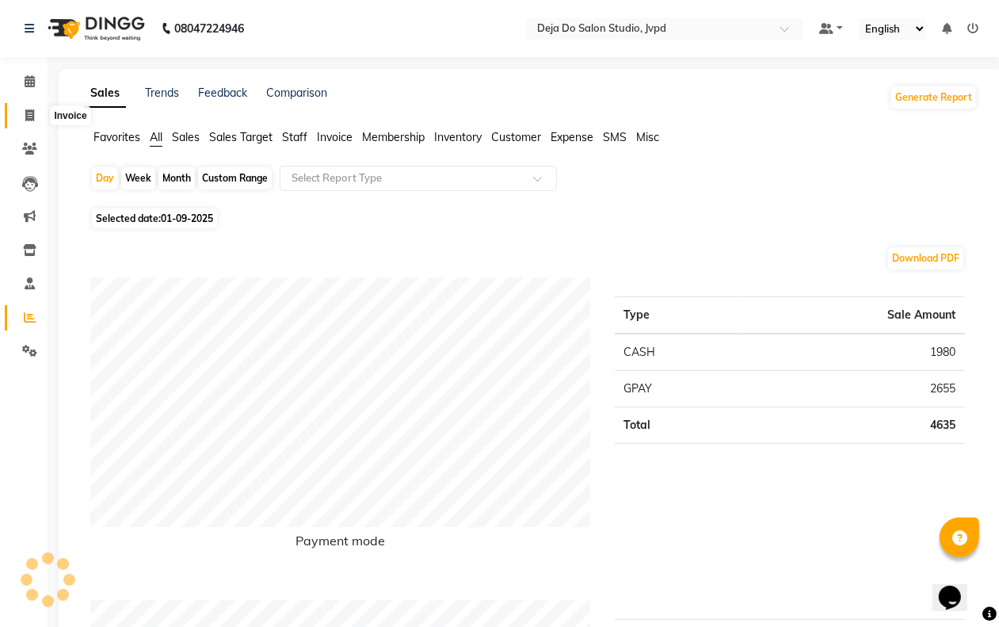
click at [36, 116] on span at bounding box center [30, 116] width 28 height 18
select select "service"
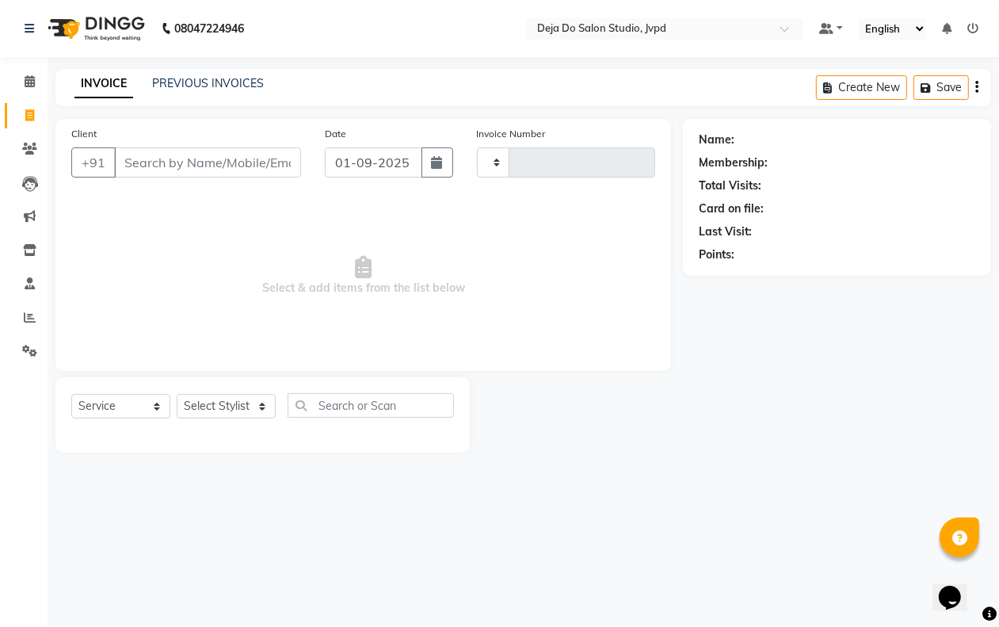
type input "1391"
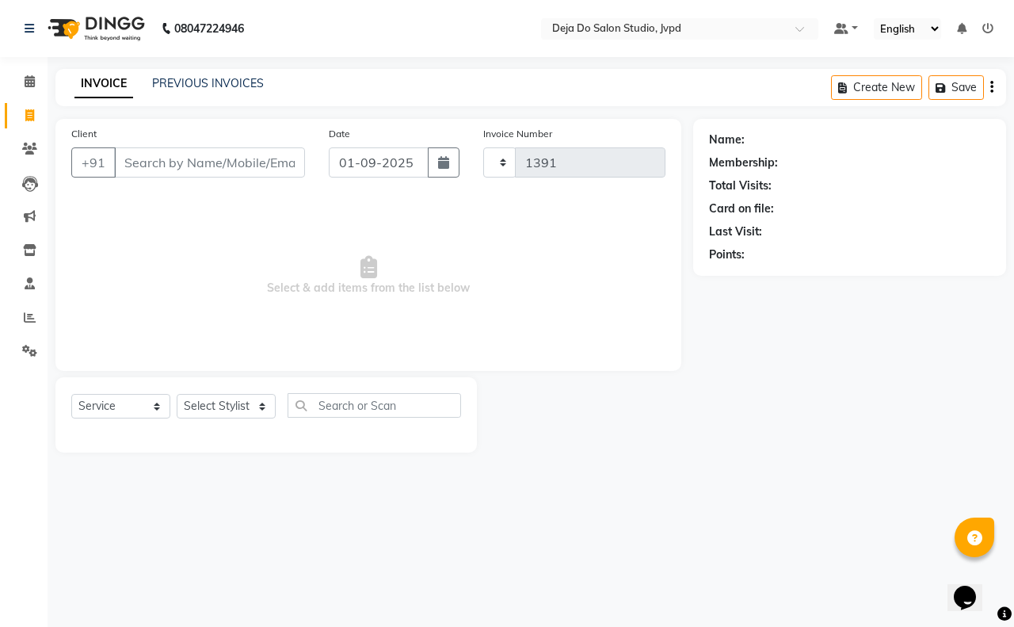
select select "7295"
click at [196, 170] on input "Client" at bounding box center [209, 162] width 191 height 30
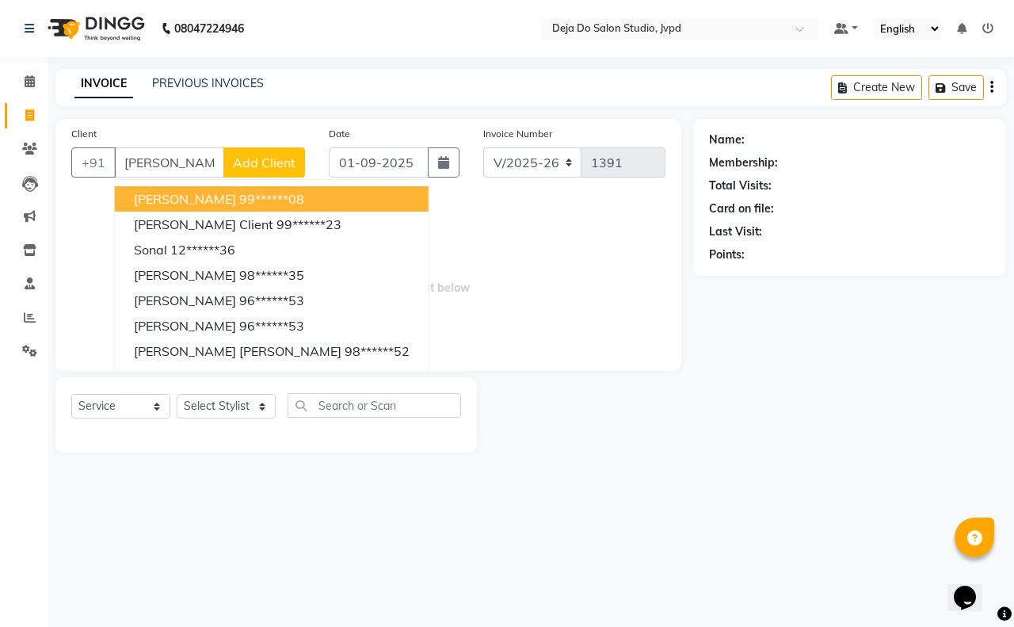
click at [202, 198] on span "[PERSON_NAME]" at bounding box center [185, 199] width 102 height 16
type input "99******08"
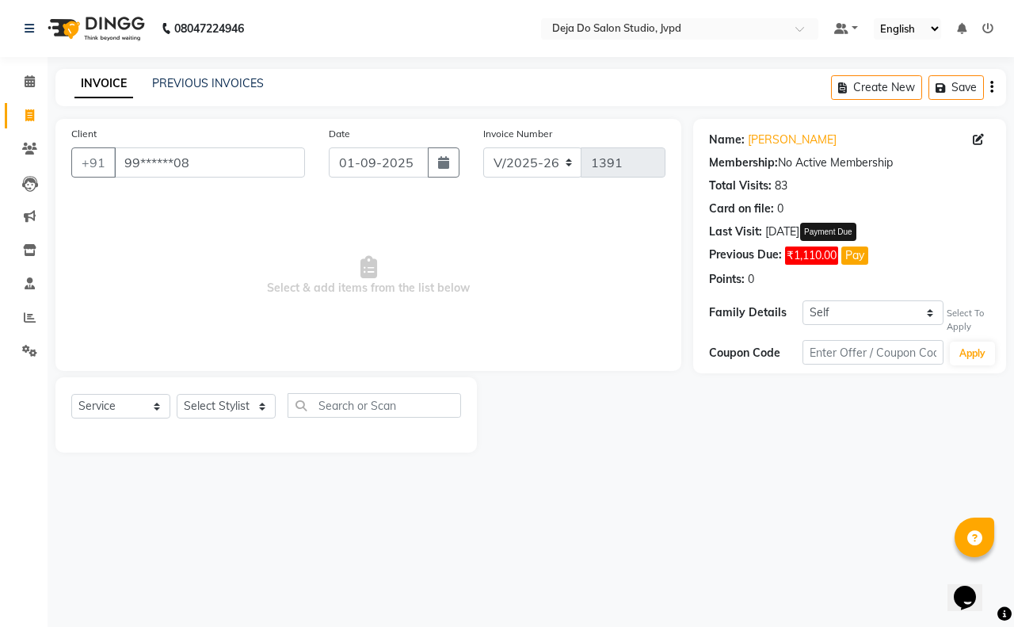
click at [864, 254] on button "Pay" at bounding box center [855, 255] width 27 height 18
select select "1"
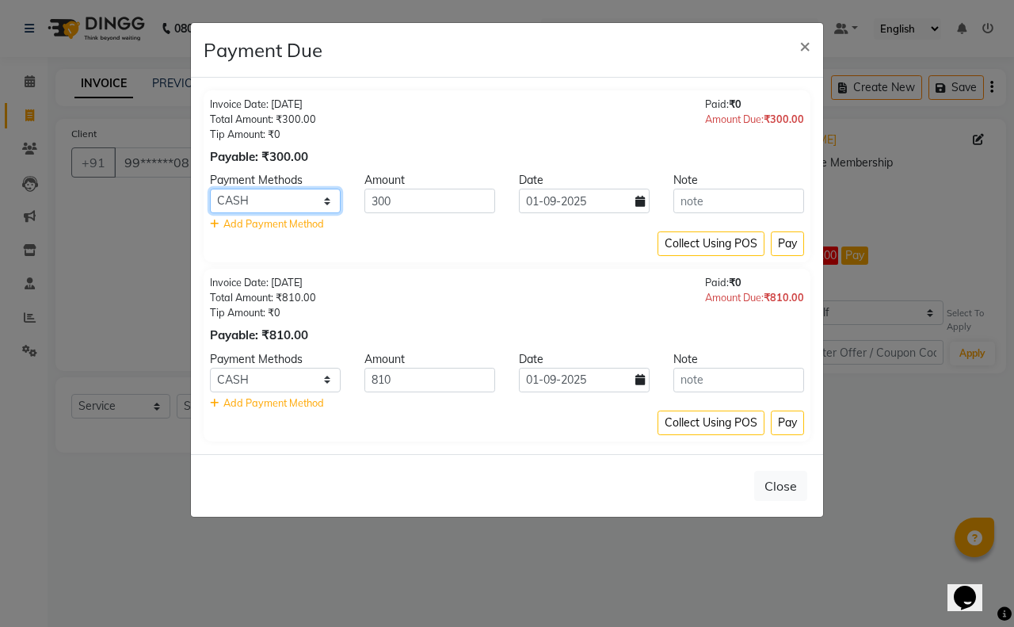
click at [326, 204] on select "Credit Card GPay Loan Family Coupon CASH CARD Cheque" at bounding box center [275, 201] width 131 height 25
select select "5"
click at [210, 189] on select "Credit Card GPay Loan Family Coupon CASH CARD Cheque" at bounding box center [275, 201] width 131 height 25
click at [300, 379] on select "Credit Card GPay Loan Family Coupon CASH CARD Cheque" at bounding box center [275, 380] width 131 height 25
select select "5"
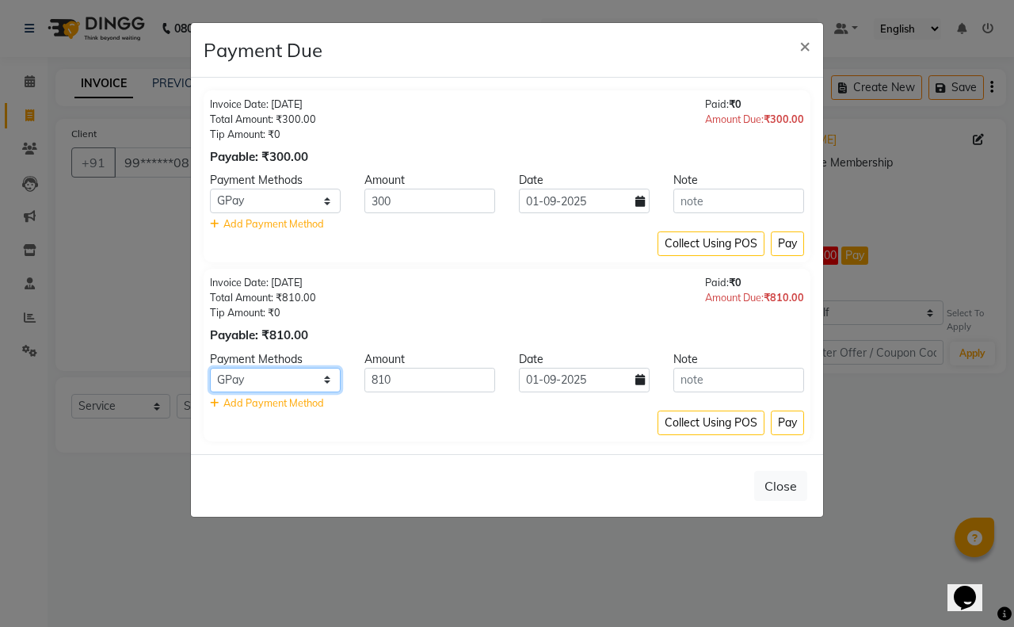
click at [210, 368] on select "Credit Card GPay Loan Family Coupon CASH CARD Cheque" at bounding box center [275, 380] width 131 height 25
click at [785, 424] on button "Pay" at bounding box center [787, 422] width 33 height 25
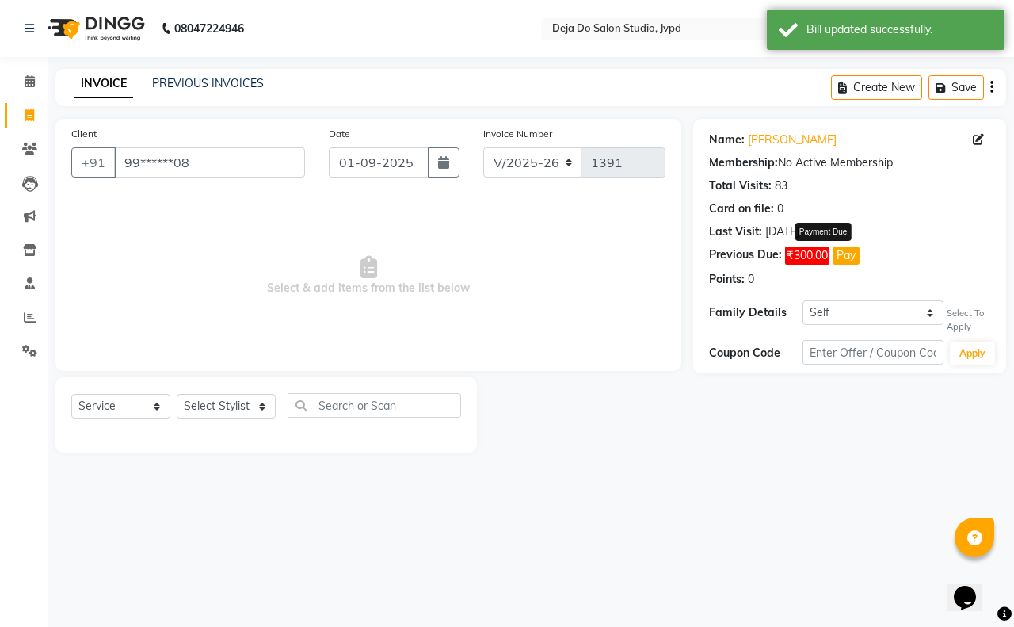
click at [841, 255] on button "Pay" at bounding box center [846, 255] width 27 height 18
select select "1"
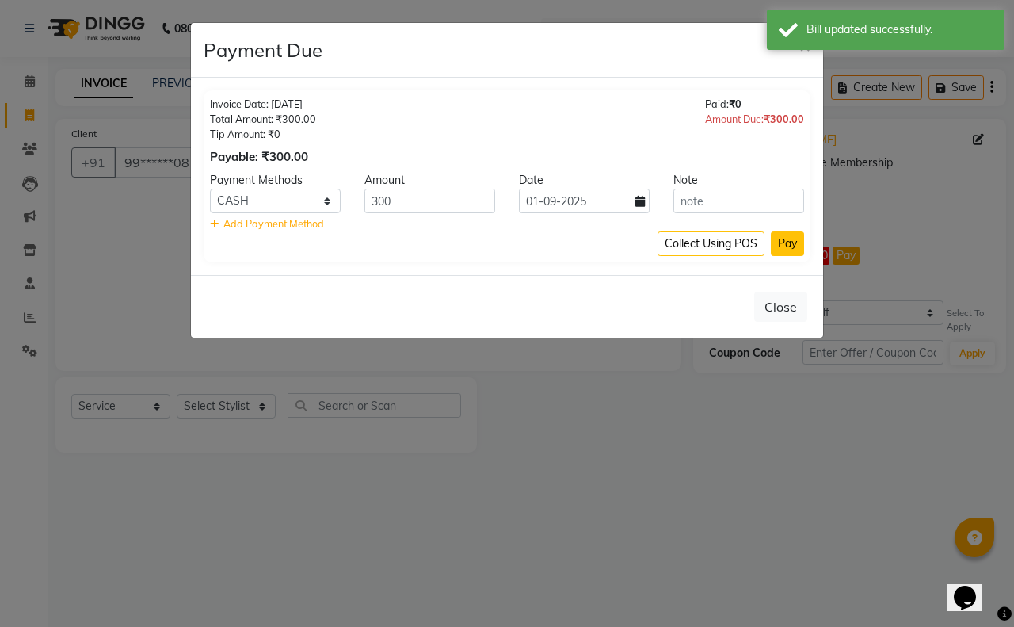
click at [791, 250] on button "Pay" at bounding box center [787, 243] width 33 height 25
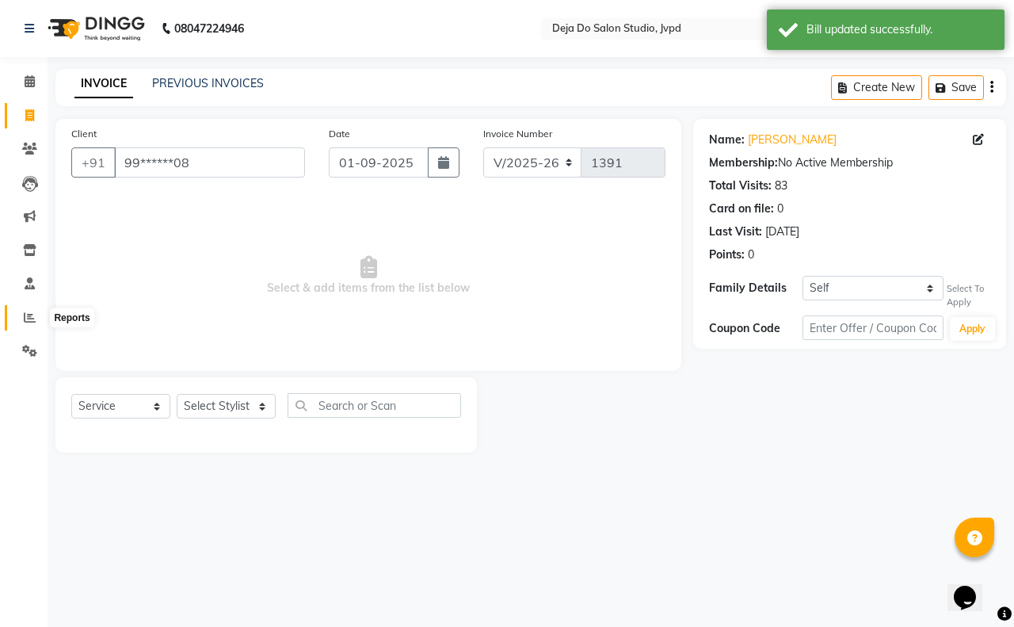
click at [24, 313] on icon at bounding box center [30, 317] width 12 height 12
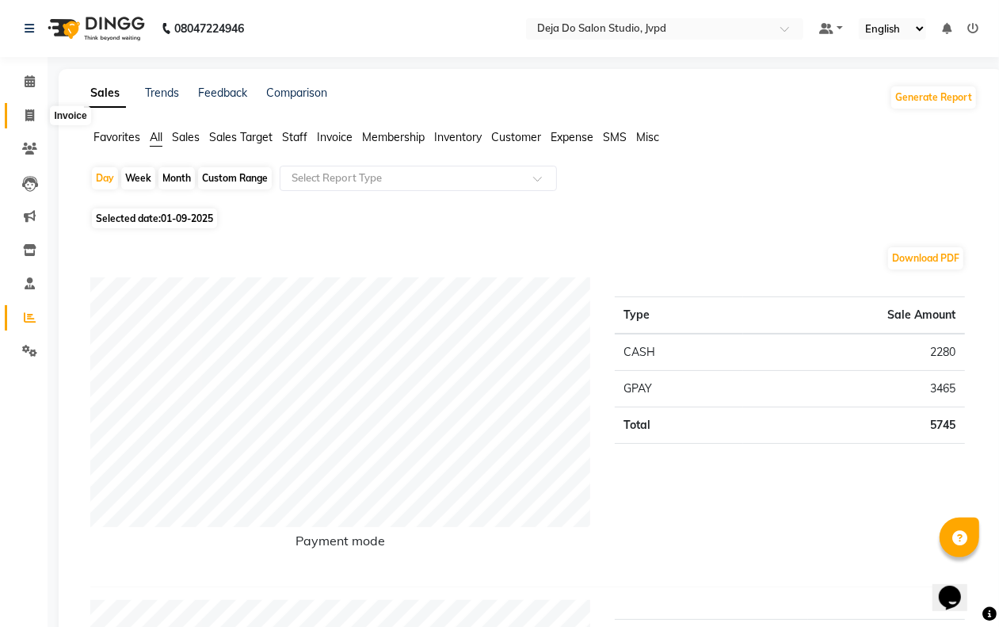
click at [32, 117] on icon at bounding box center [29, 115] width 9 height 12
select select "7295"
select select "service"
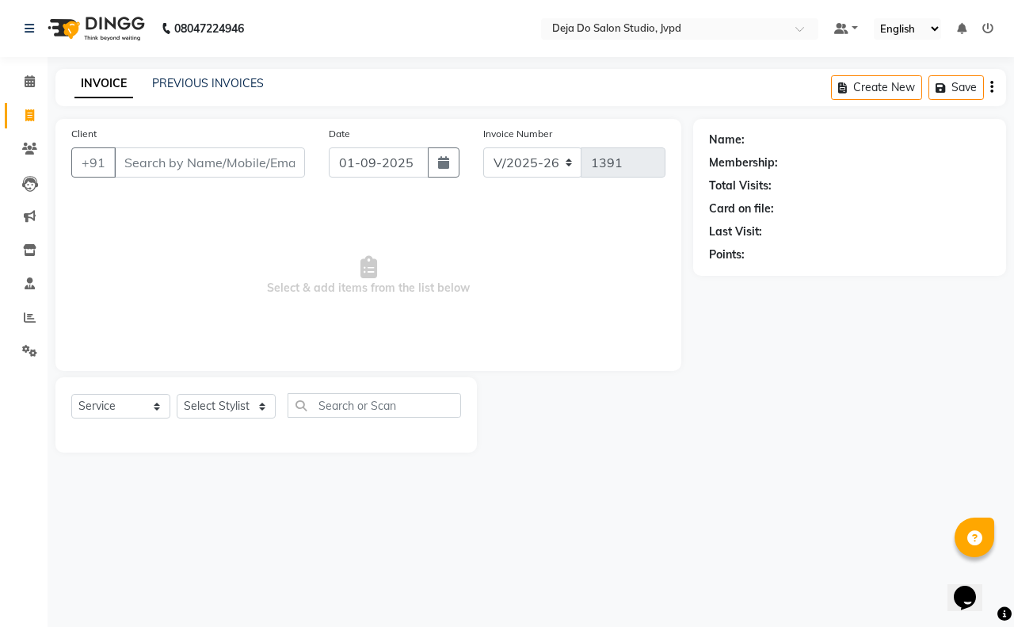
click at [172, 164] on input "Client" at bounding box center [209, 162] width 191 height 30
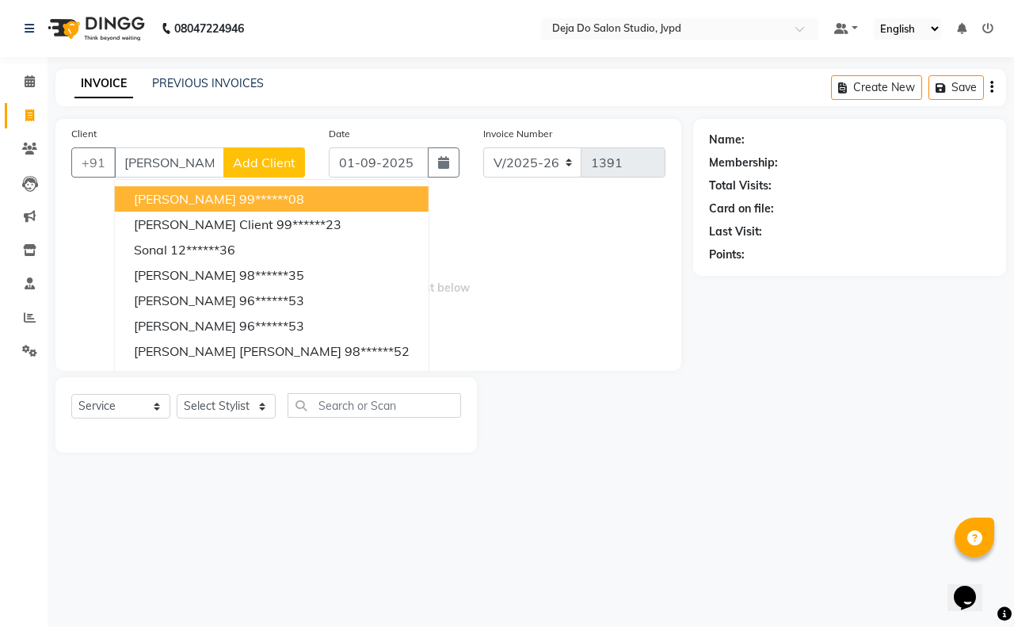
click at [198, 193] on span "[PERSON_NAME]" at bounding box center [185, 199] width 102 height 16
type input "99******08"
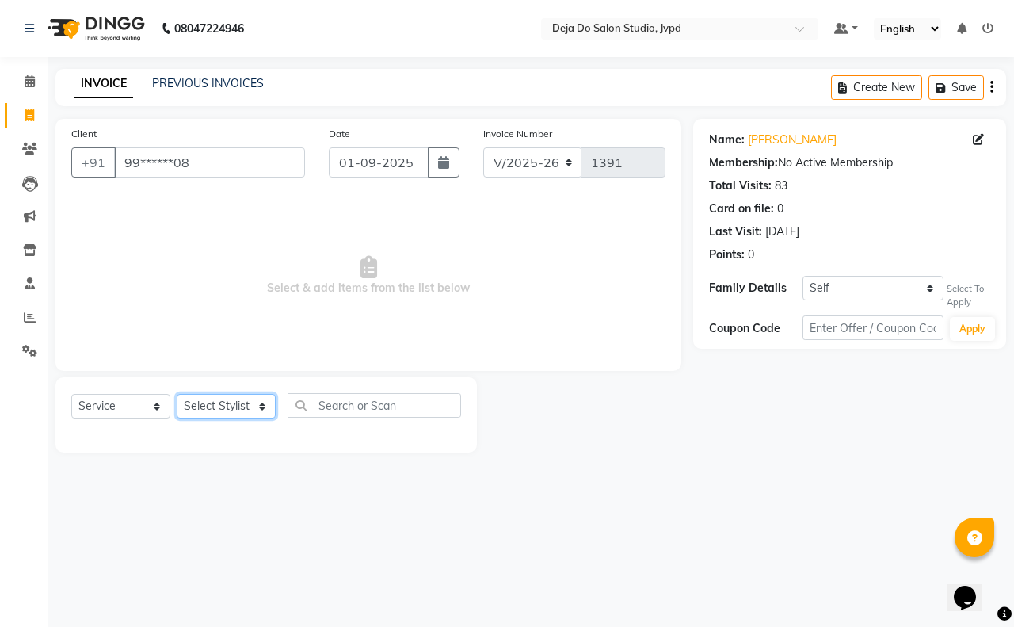
click at [258, 400] on select "Select Stylist Aditi Admin [PERSON_NAME] [PERSON_NAME] Danish Salamani [PERSON_…" at bounding box center [226, 406] width 99 height 25
select select "62496"
click at [177, 394] on select "Select Stylist Aditi Admin [PERSON_NAME] [PERSON_NAME] Danish Salamani [PERSON_…" at bounding box center [226, 406] width 99 height 25
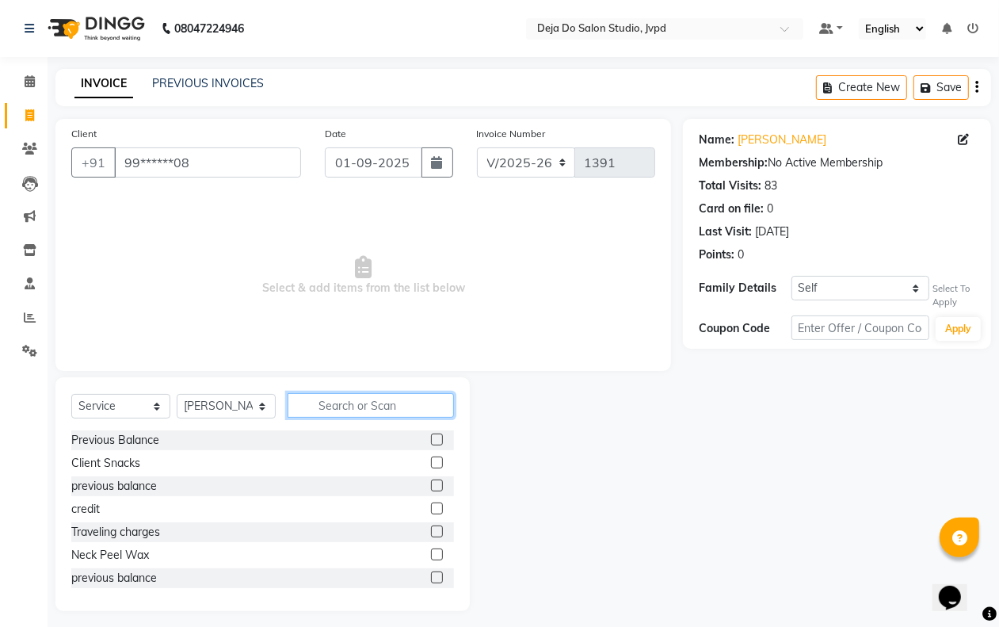
click at [345, 393] on input "text" at bounding box center [371, 405] width 166 height 25
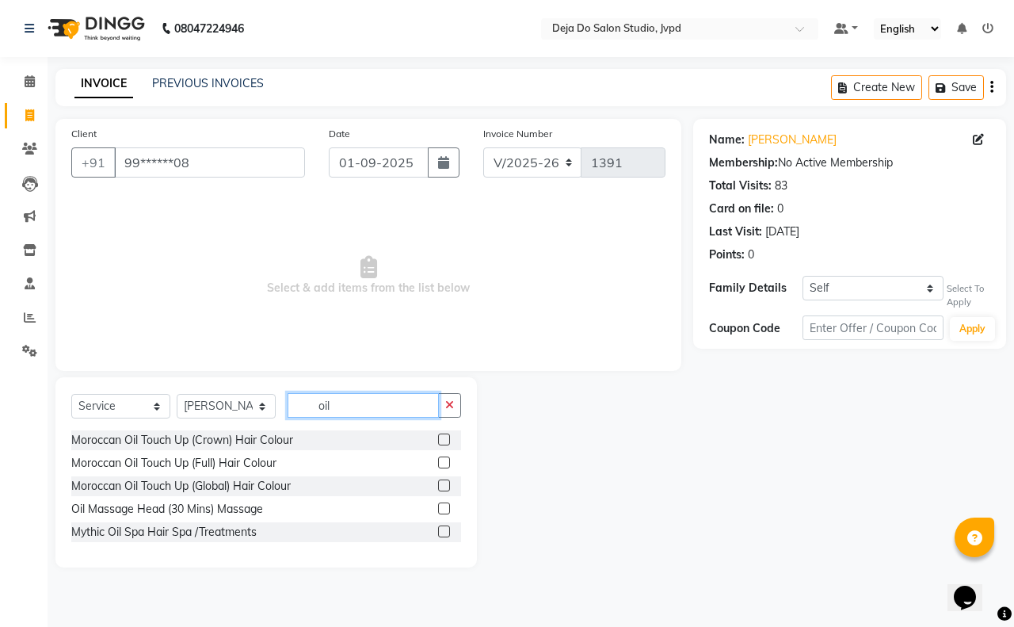
type input "oil"
click at [445, 506] on label at bounding box center [444, 508] width 12 height 12
click at [445, 506] on input "checkbox" at bounding box center [443, 509] width 10 height 10
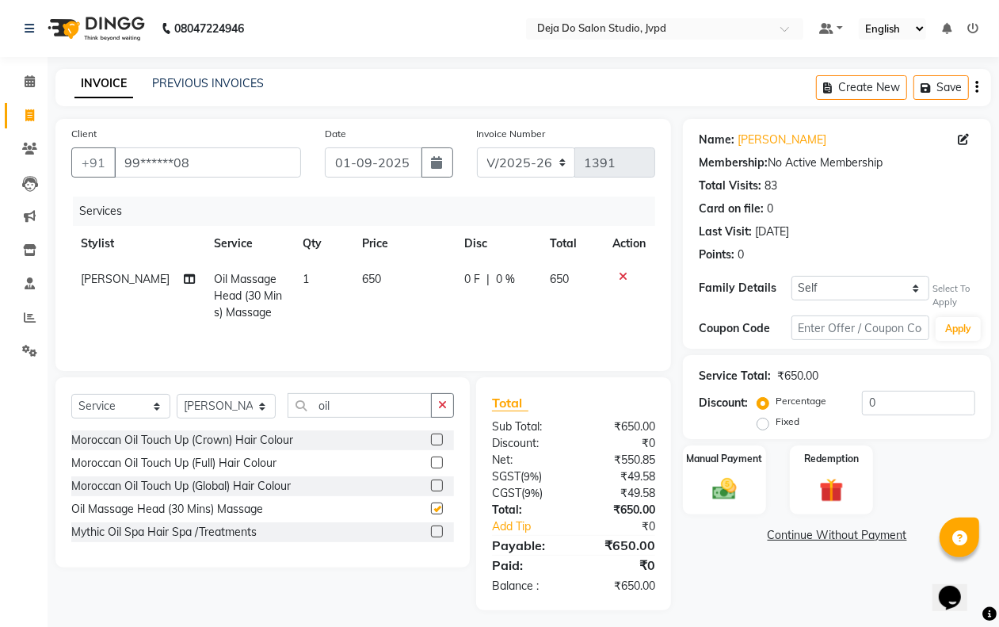
checkbox input "false"
click at [372, 289] on td "650" at bounding box center [404, 295] width 103 height 69
select select "62496"
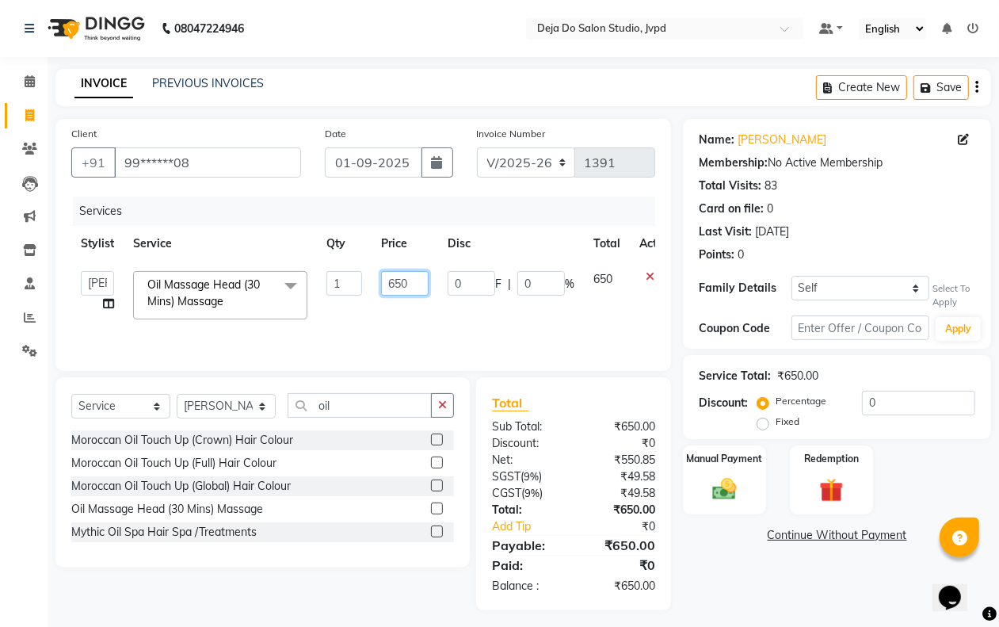
click at [398, 279] on input "650" at bounding box center [405, 283] width 48 height 25
type input "600"
click at [409, 319] on td "600" at bounding box center [405, 294] width 67 height 67
select select "62496"
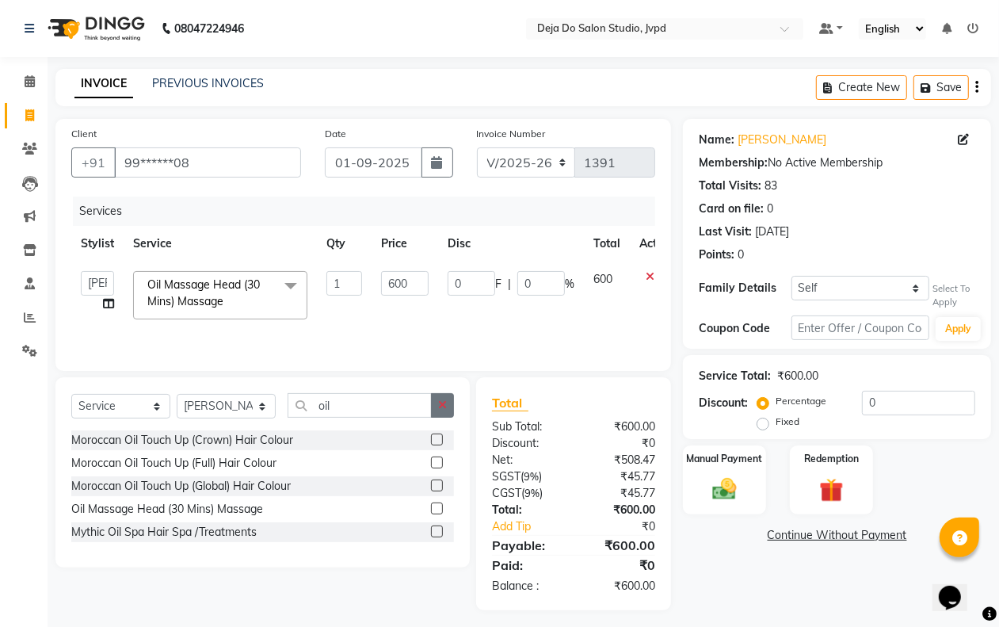
click at [449, 404] on button "button" at bounding box center [442, 405] width 23 height 25
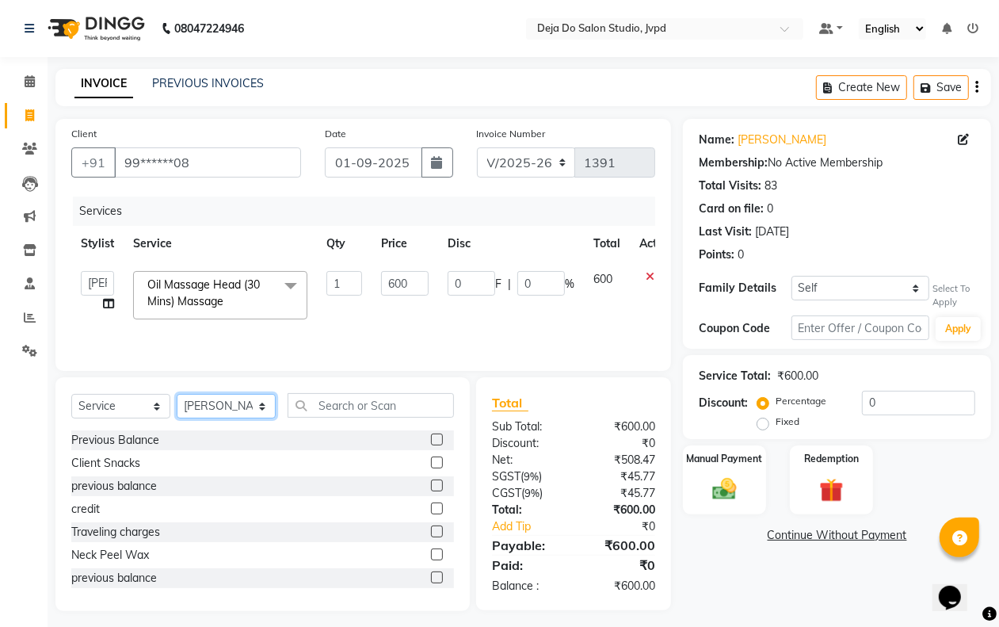
click at [250, 407] on select "Select Stylist Aditi Admin [PERSON_NAME] [PERSON_NAME] Danish Salamani [PERSON_…" at bounding box center [226, 406] width 99 height 25
click at [361, 389] on div "Select Service Product Membership Package Voucher Prepaid Gift Card Select Styl…" at bounding box center [262, 494] width 414 height 234
click at [361, 393] on div "Select Service Product Membership Package Voucher Prepaid Gift Card Select Styl…" at bounding box center [262, 494] width 414 height 234
click at [375, 395] on input "text" at bounding box center [371, 405] width 166 height 25
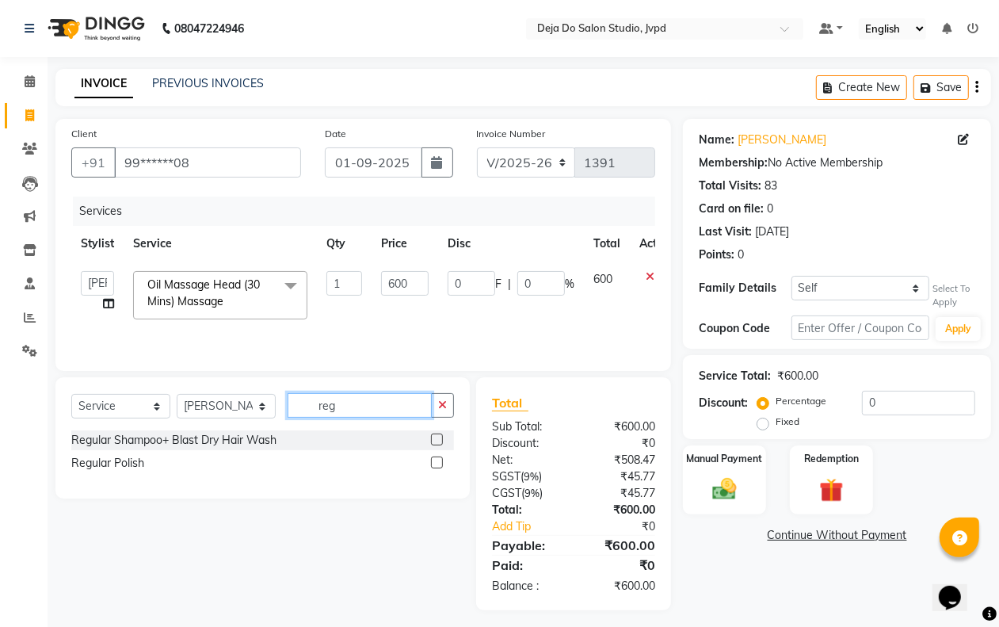
type input "reg"
click at [440, 437] on label at bounding box center [437, 439] width 12 height 12
click at [440, 437] on input "checkbox" at bounding box center [436, 440] width 10 height 10
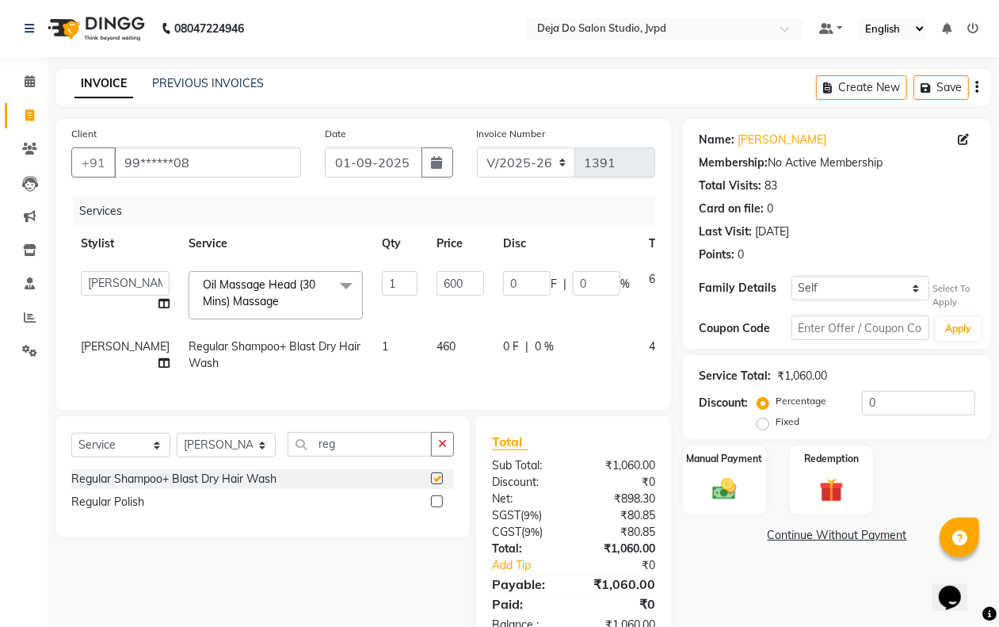
checkbox input "false"
click at [427, 334] on td "460" at bounding box center [460, 355] width 67 height 52
select select "62496"
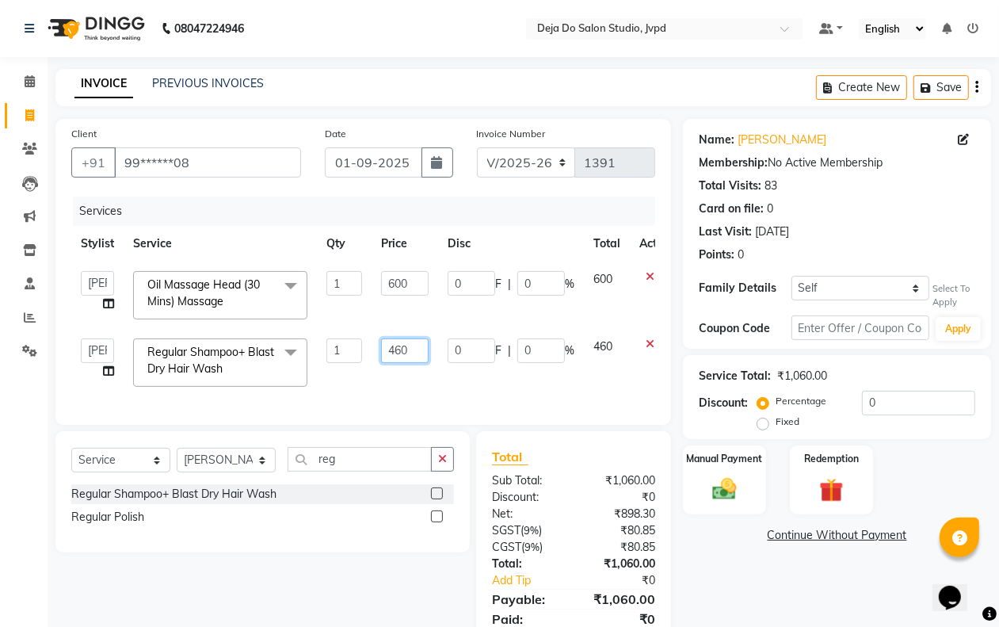
click at [402, 342] on input "460" at bounding box center [405, 350] width 48 height 25
type input "300"
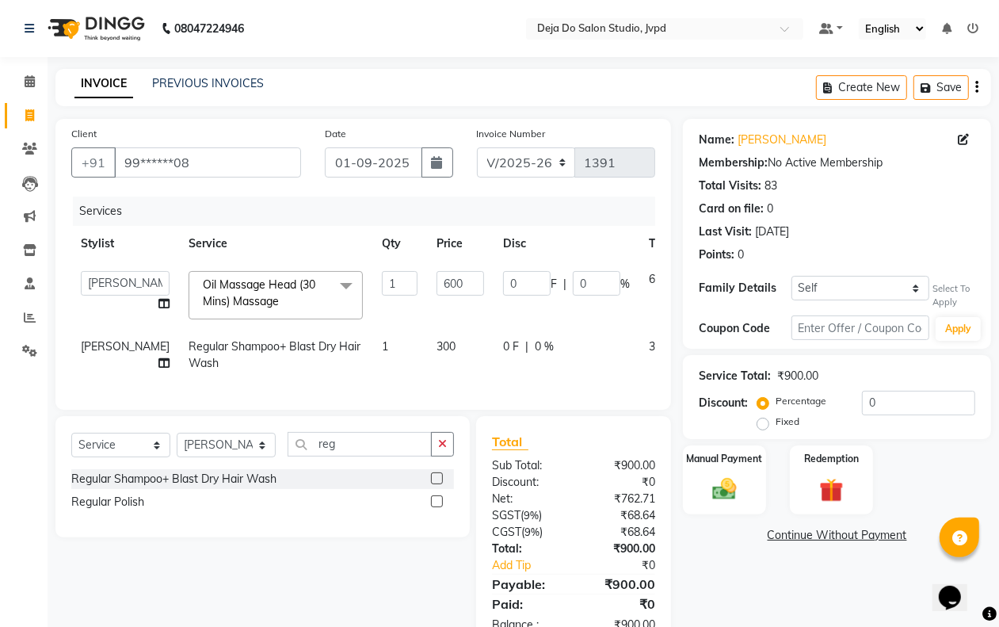
click at [494, 378] on td "0 F | 0 %" at bounding box center [567, 355] width 146 height 52
select select "62496"
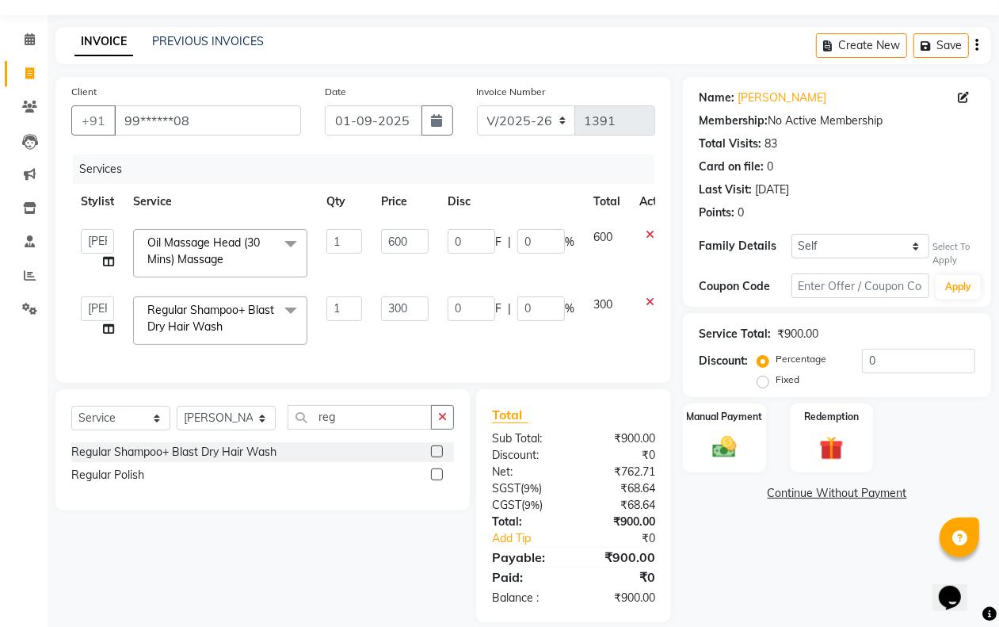
scroll to position [76, 0]
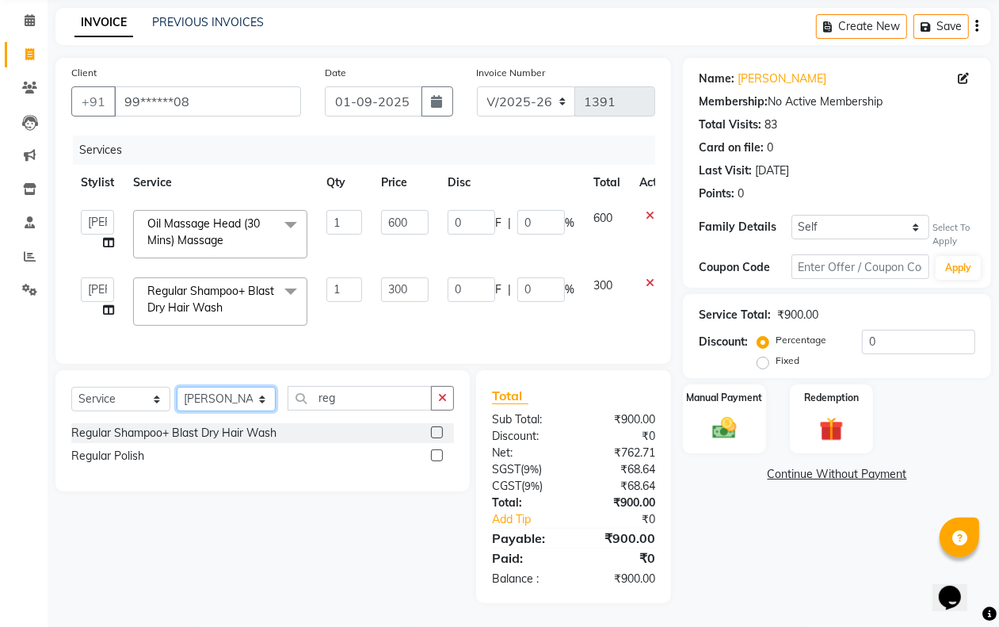
click at [246, 394] on select "Select Stylist Aditi Admin [PERSON_NAME] [PERSON_NAME] Danish Salamani [PERSON_…" at bounding box center [226, 399] width 99 height 25
select select "85552"
click at [177, 387] on select "Select Stylist Aditi Admin [PERSON_NAME] [PERSON_NAME] Danish Salamani [PERSON_…" at bounding box center [226, 399] width 99 height 25
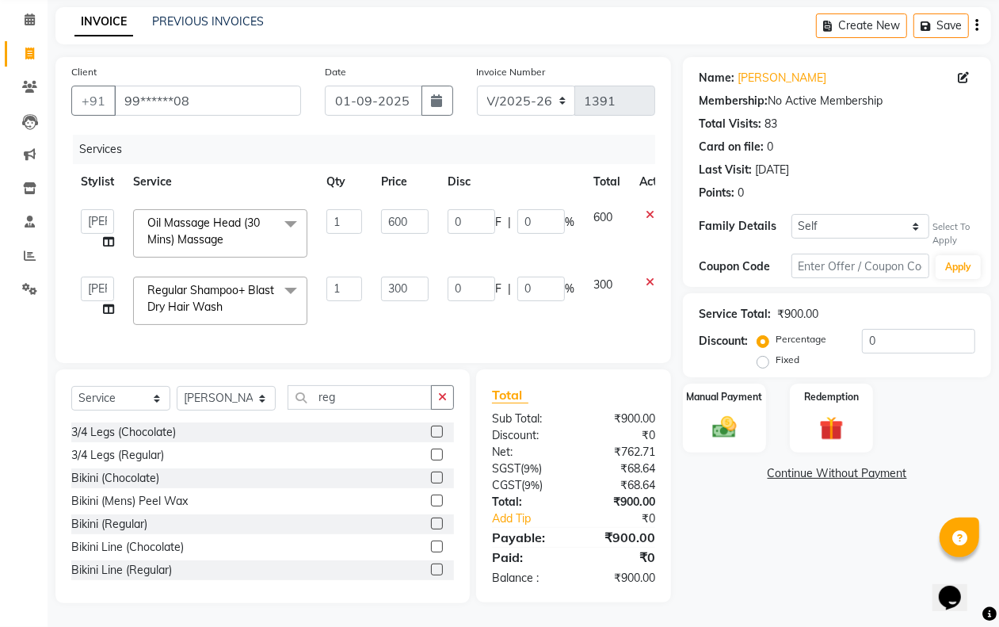
click at [441, 405] on button "button" at bounding box center [442, 397] width 23 height 25
click at [422, 402] on input "text" at bounding box center [371, 397] width 166 height 25
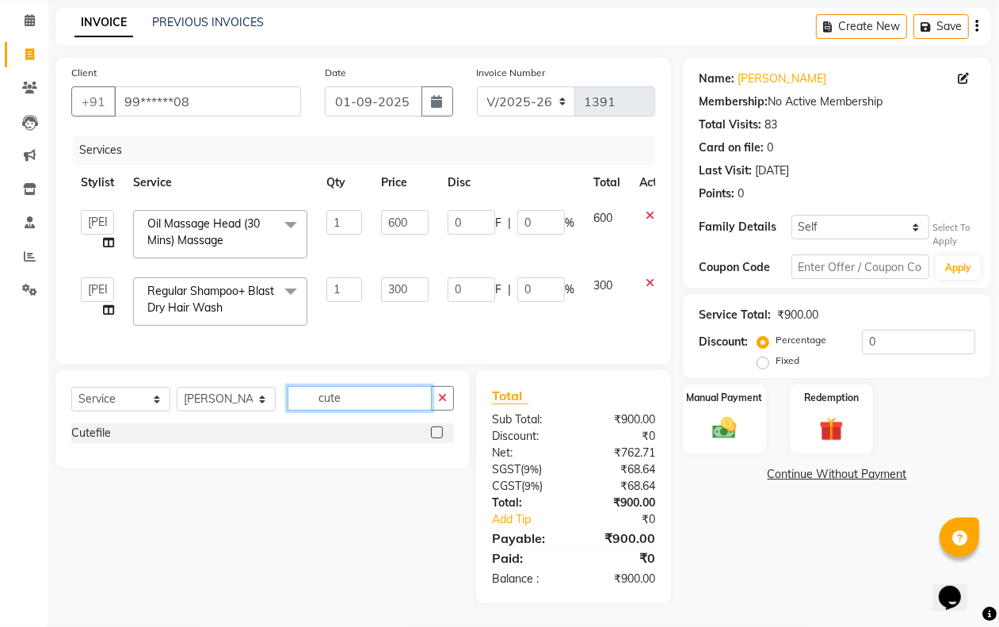
type input "cute"
click at [440, 428] on label at bounding box center [437, 432] width 12 height 12
click at [440, 428] on input "checkbox" at bounding box center [436, 433] width 10 height 10
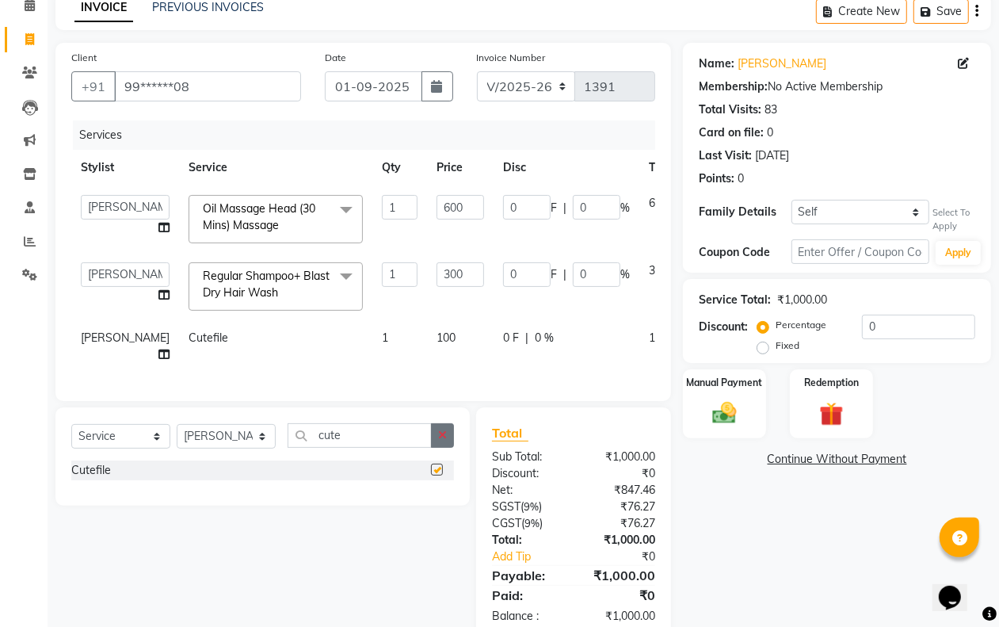
checkbox input "false"
click at [445, 448] on button "button" at bounding box center [442, 435] width 23 height 25
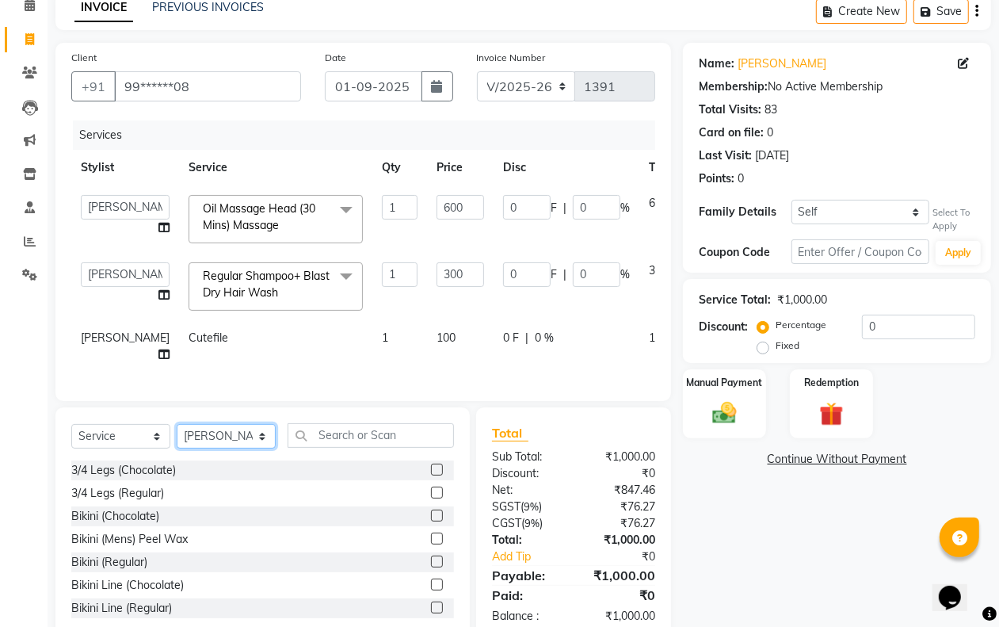
click at [190, 449] on select "Select Stylist Aditi Admin [PERSON_NAME] [PERSON_NAME] Danish Salamani [PERSON_…" at bounding box center [226, 436] width 99 height 25
select select "62498"
click at [177, 449] on select "Select Stylist Aditi Admin [PERSON_NAME] [PERSON_NAME] Danish Salamani [PERSON_…" at bounding box center [226, 436] width 99 height 25
click at [357, 448] on input "text" at bounding box center [371, 435] width 166 height 25
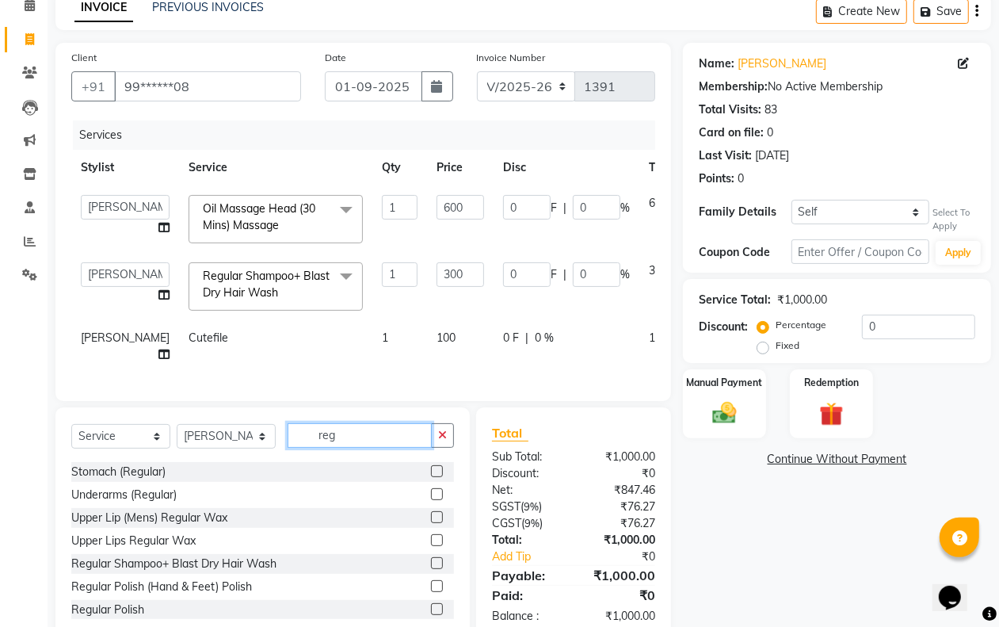
scroll to position [507, 0]
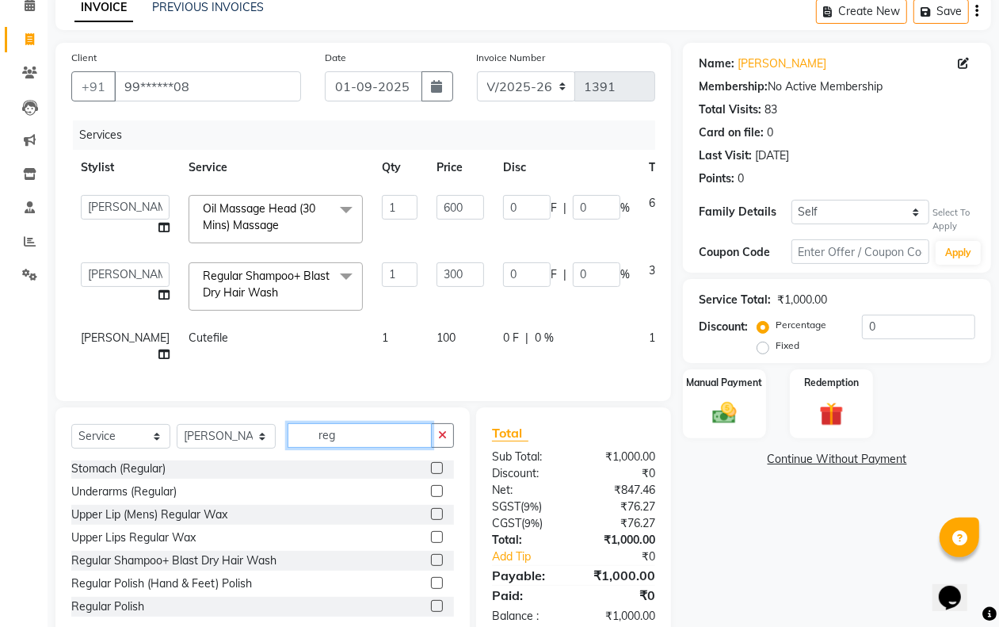
type input "reg"
click at [431, 566] on label at bounding box center [437, 560] width 12 height 12
click at [431, 566] on input "checkbox" at bounding box center [436, 560] width 10 height 10
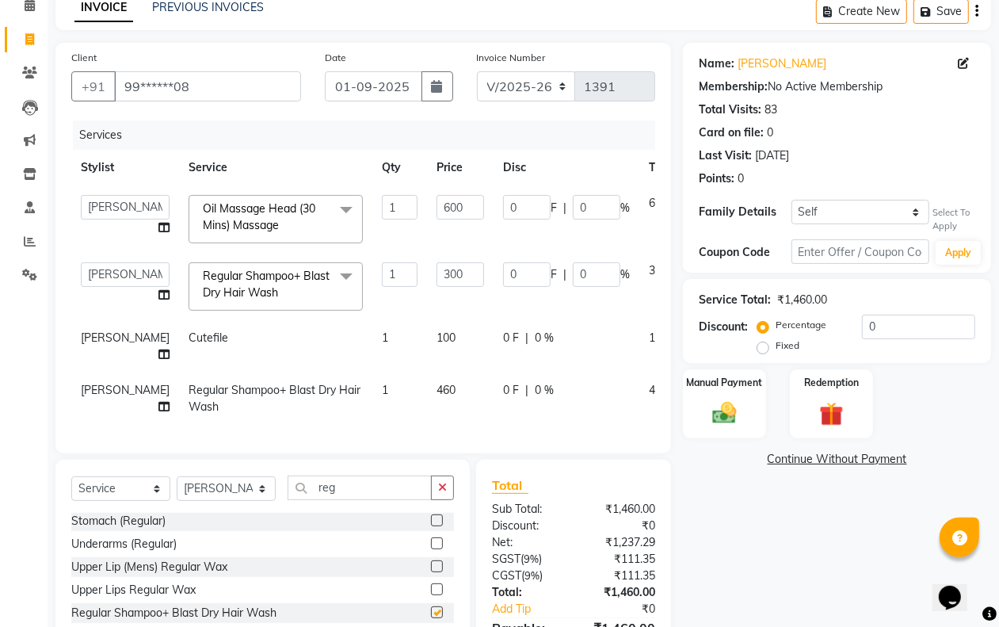
checkbox input "false"
click at [427, 414] on td "460" at bounding box center [460, 398] width 67 height 52
select select "62498"
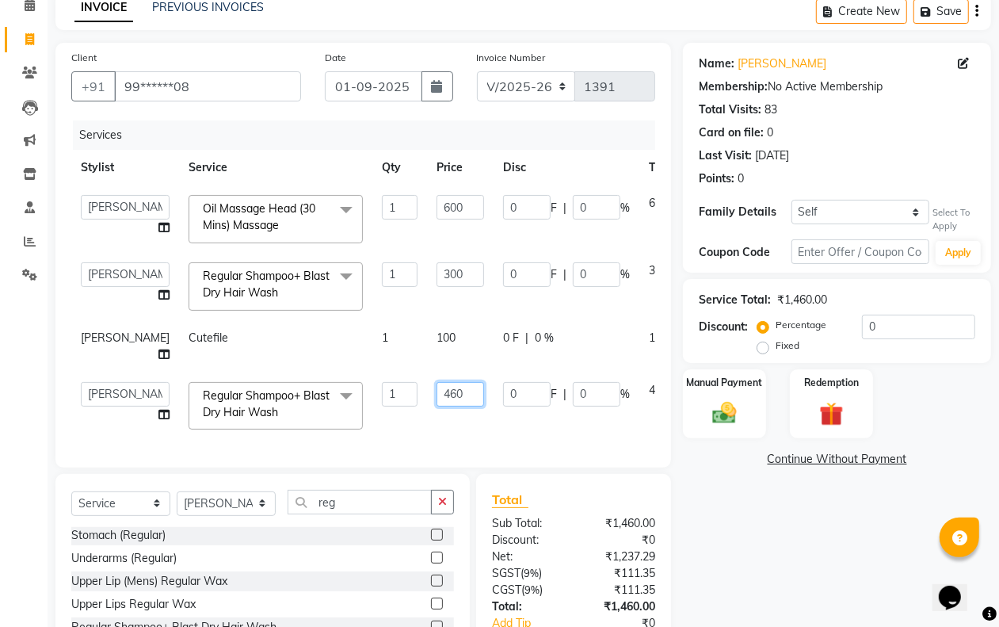
click at [437, 407] on input "460" at bounding box center [461, 394] width 48 height 25
type input "400"
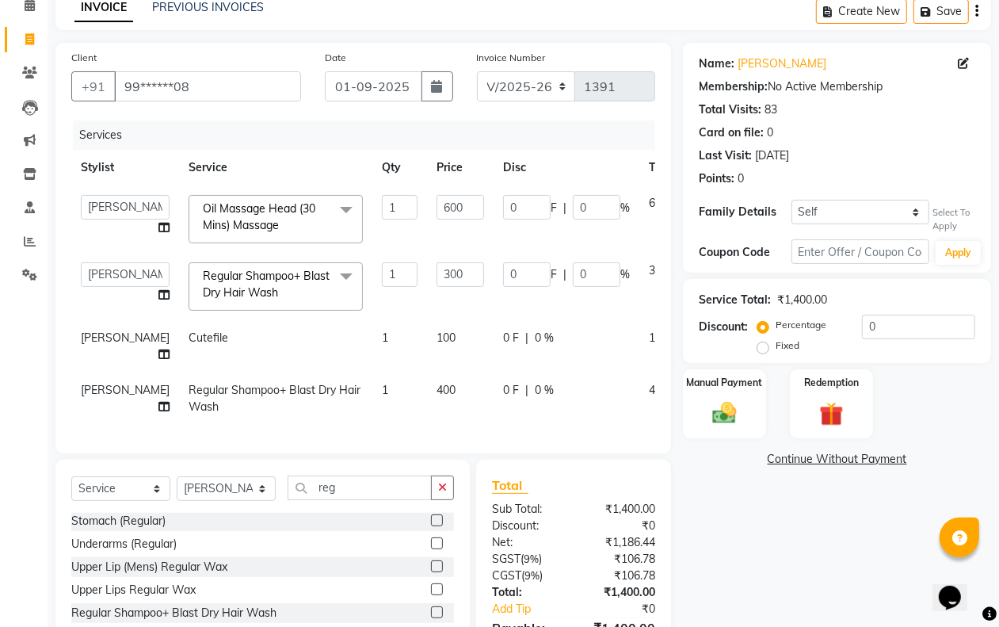
click at [433, 425] on td "400" at bounding box center [460, 398] width 67 height 52
select select "62498"
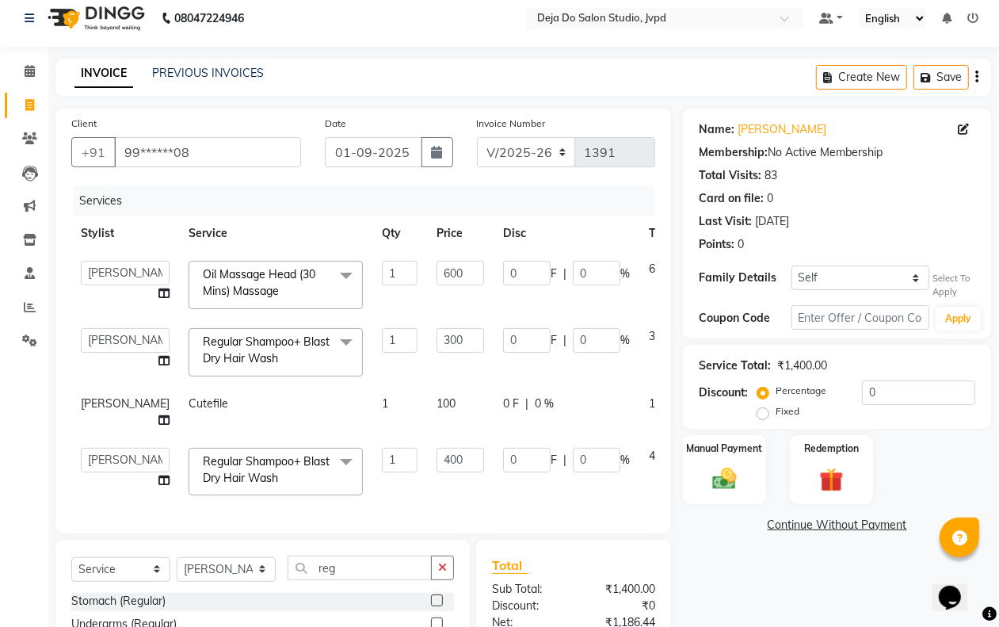
scroll to position [0, 0]
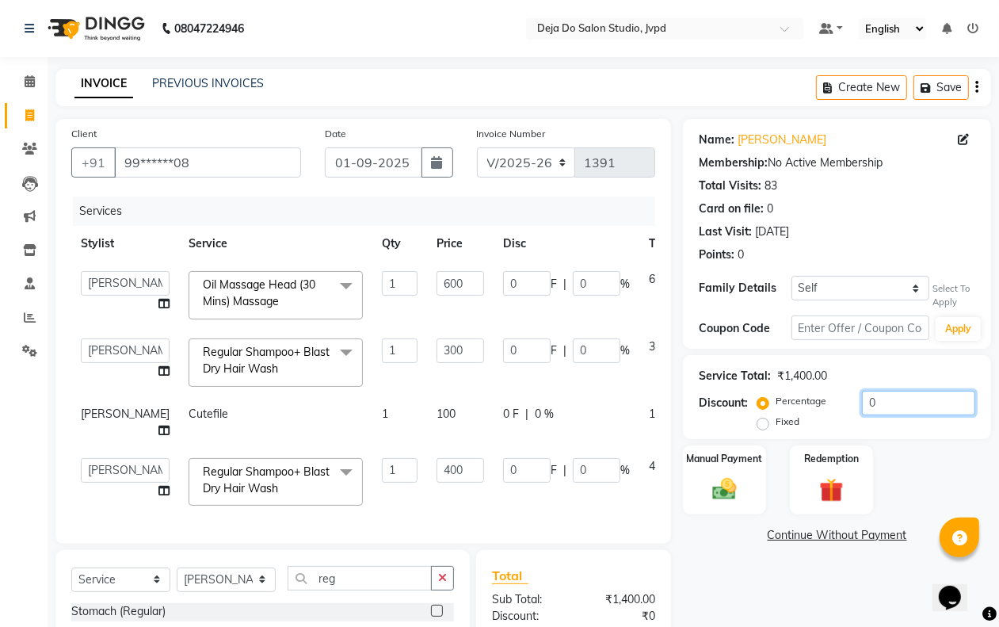
click at [890, 398] on input "0" at bounding box center [918, 403] width 113 height 25
type input "1"
type input "6"
type input "1"
type input "3"
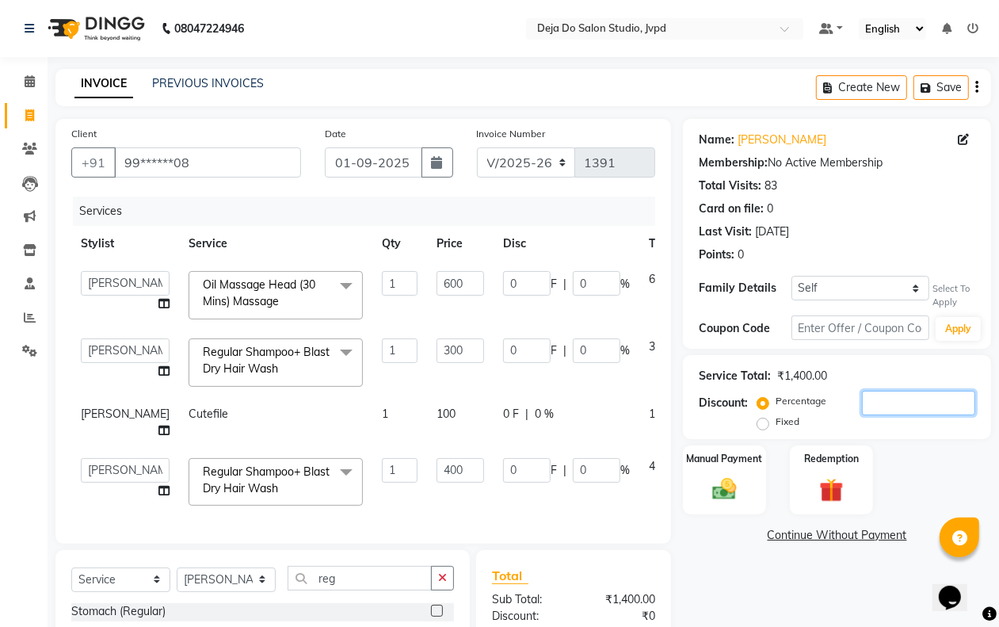
type input "1"
type input "4"
type input "1"
type input "15"
type input "90"
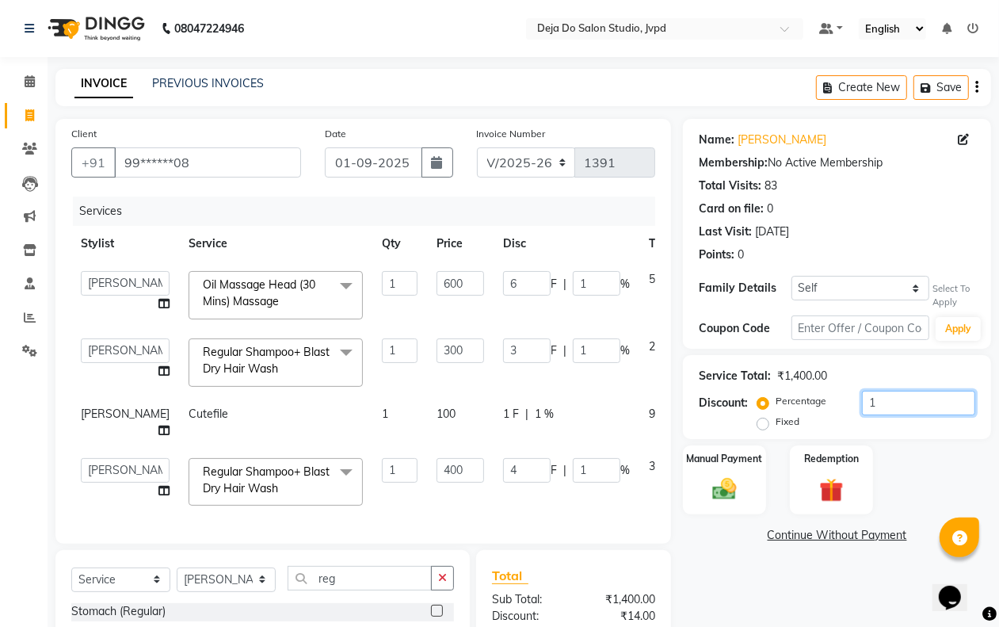
type input "15"
type input "45"
type input "15"
type input "60"
type input "15"
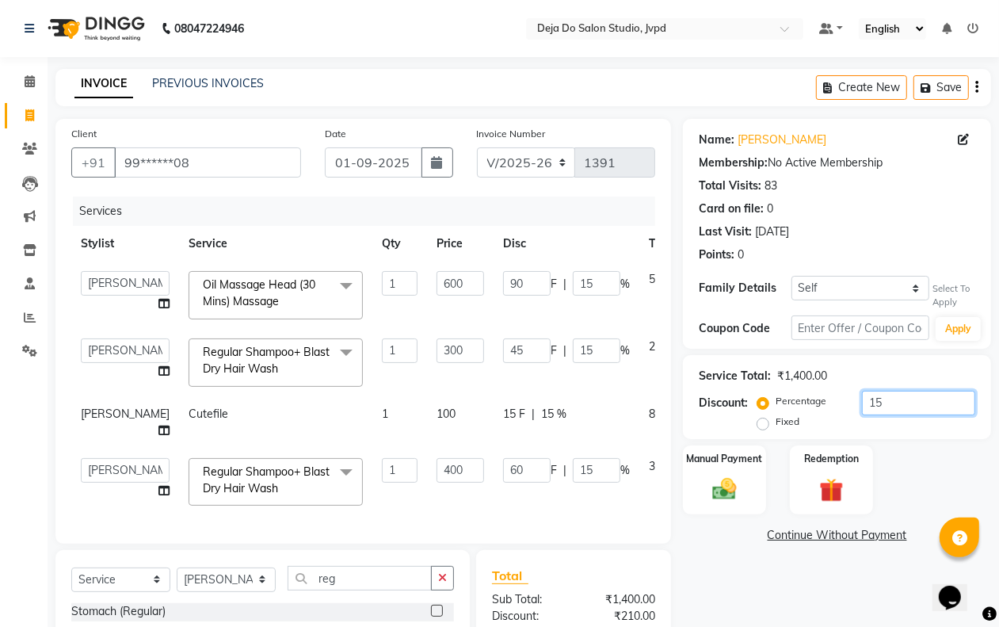
type input "15"
click at [559, 438] on td "15 F | 15 %" at bounding box center [567, 422] width 146 height 52
select select "85552"
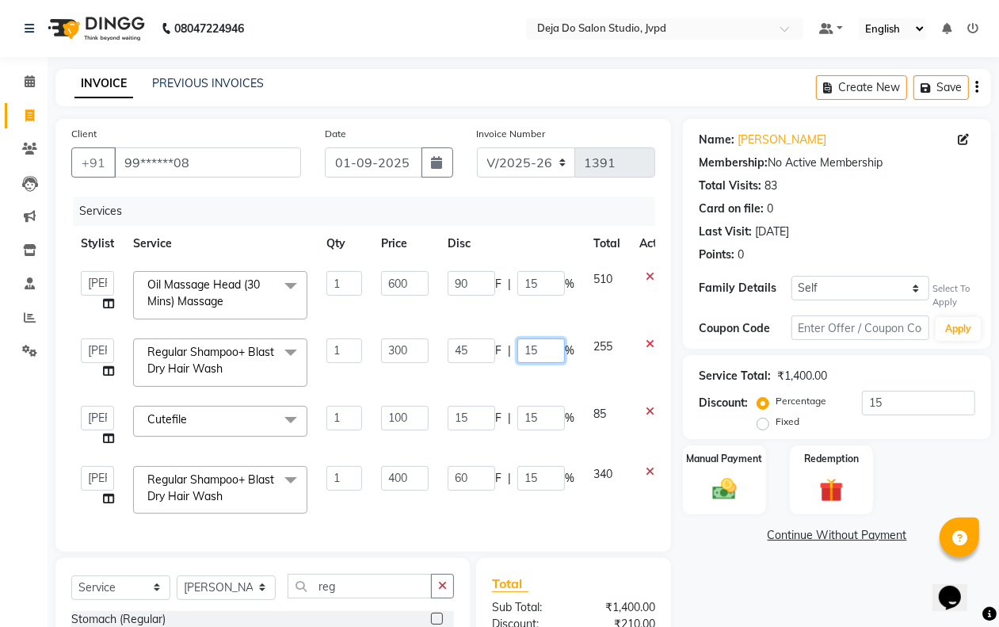
click at [559, 346] on input "15" at bounding box center [541, 350] width 48 height 25
type input "1"
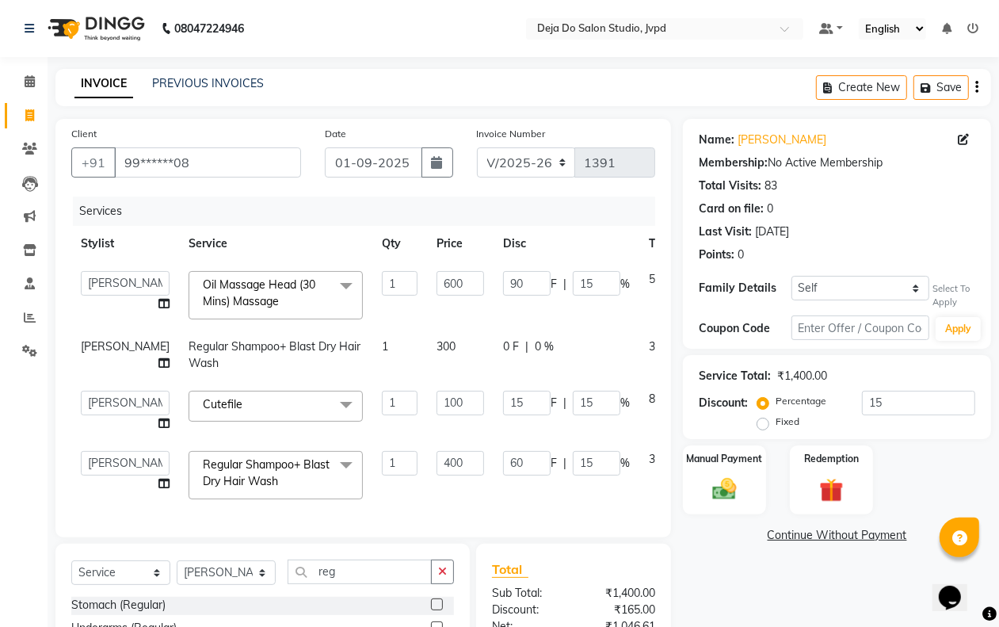
click at [707, 556] on div "Name: [PERSON_NAME] Membership: No Active Membership Total Visits: 83 Card on f…" at bounding box center [843, 448] width 320 height 659
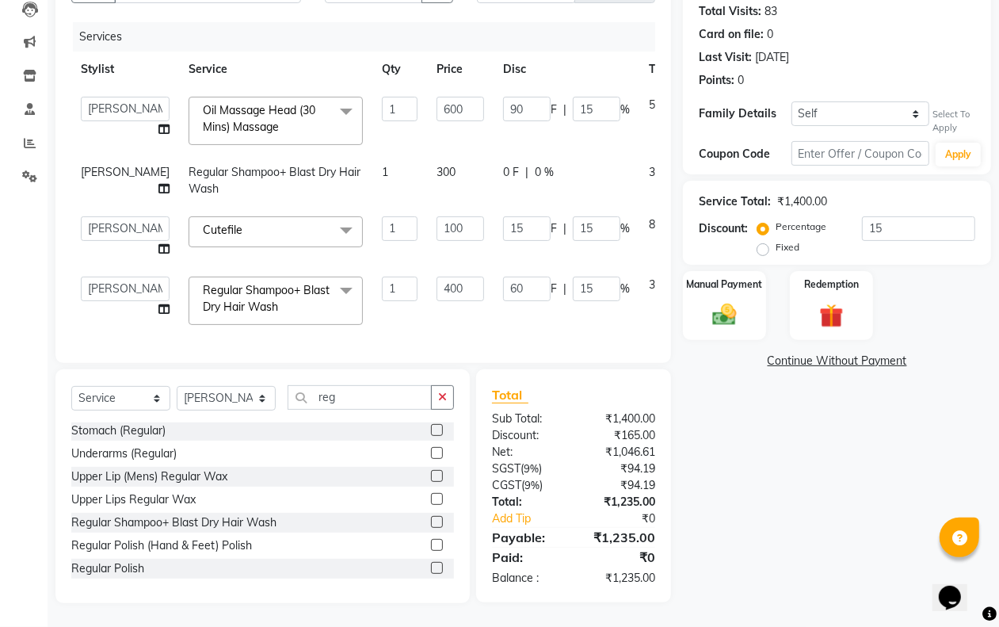
scroll to position [206, 0]
click at [746, 269] on div "Manual Payment" at bounding box center [724, 305] width 86 height 72
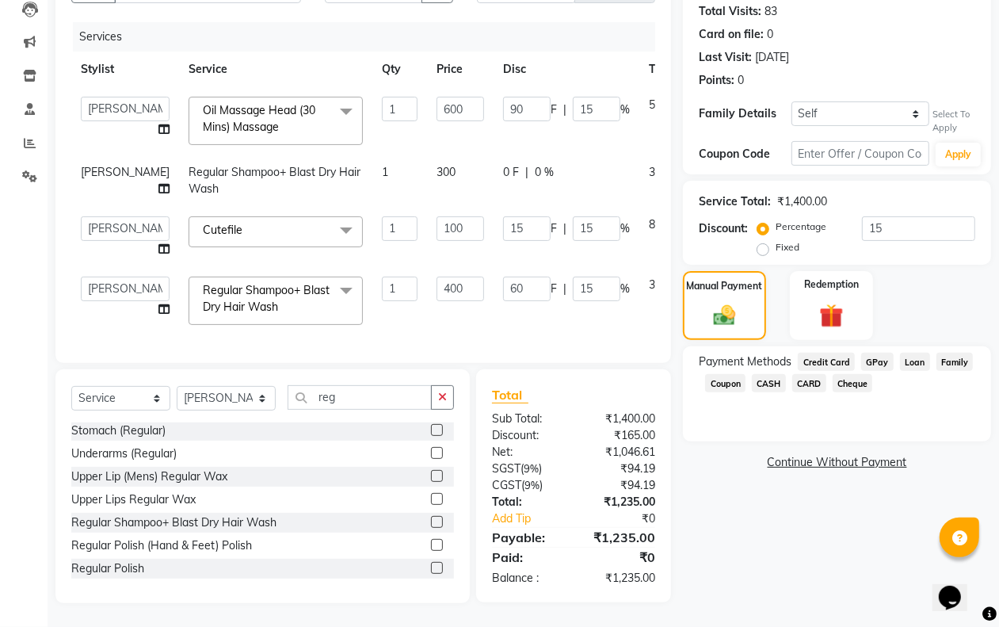
click at [873, 353] on span "GPay" at bounding box center [877, 362] width 32 height 18
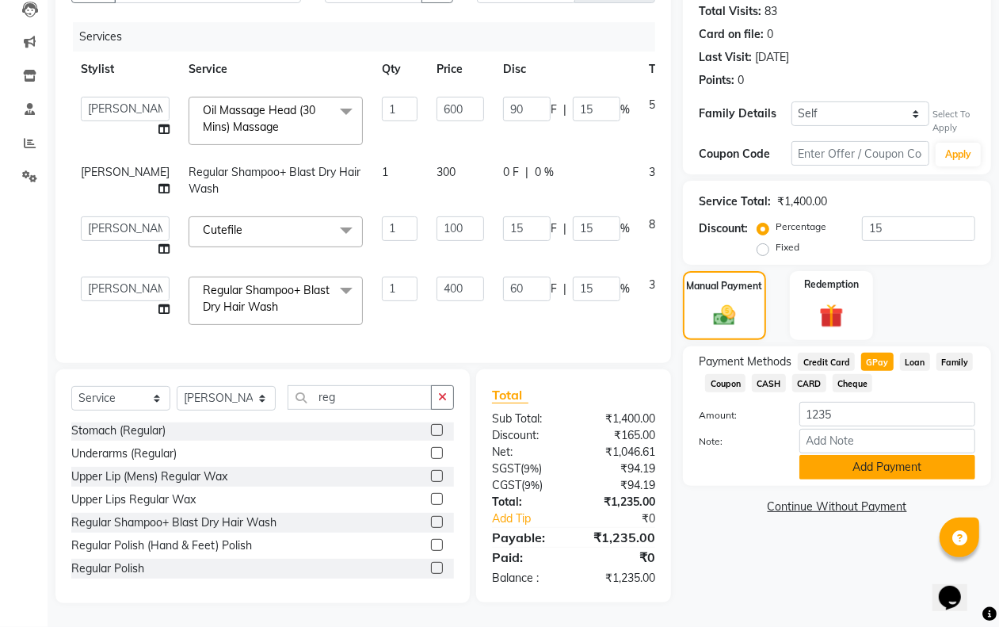
click at [874, 455] on button "Add Payment" at bounding box center [888, 467] width 176 height 25
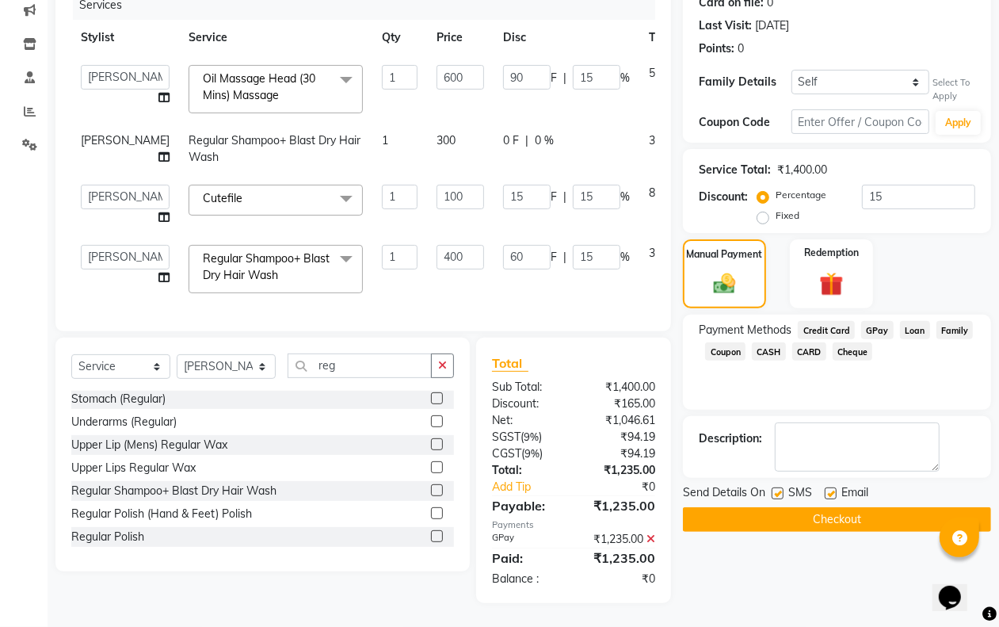
scroll to position [238, 0]
click at [864, 507] on button "Checkout" at bounding box center [837, 519] width 308 height 25
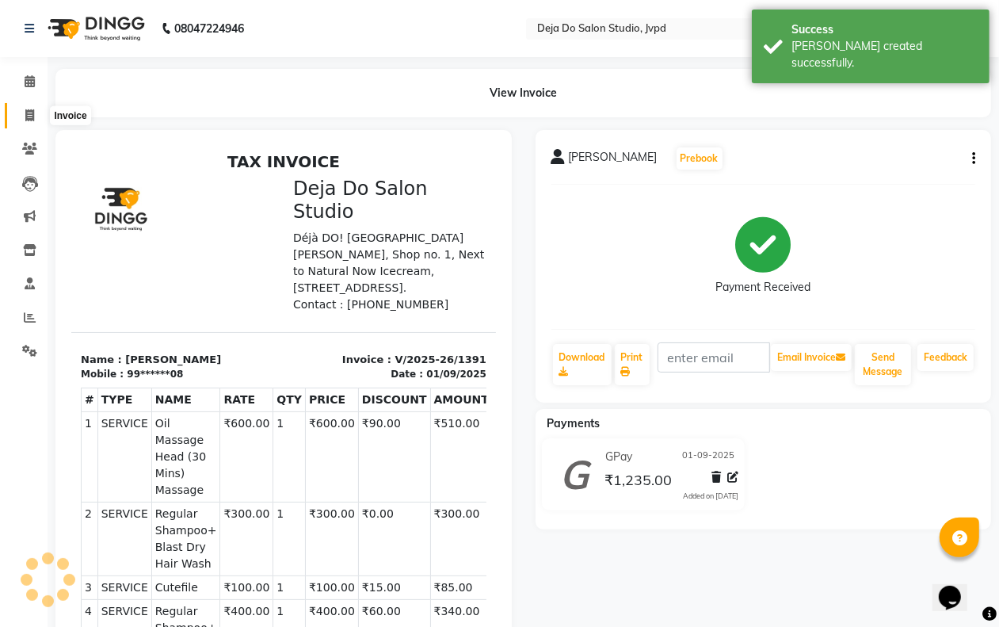
click at [26, 113] on icon at bounding box center [29, 115] width 9 height 12
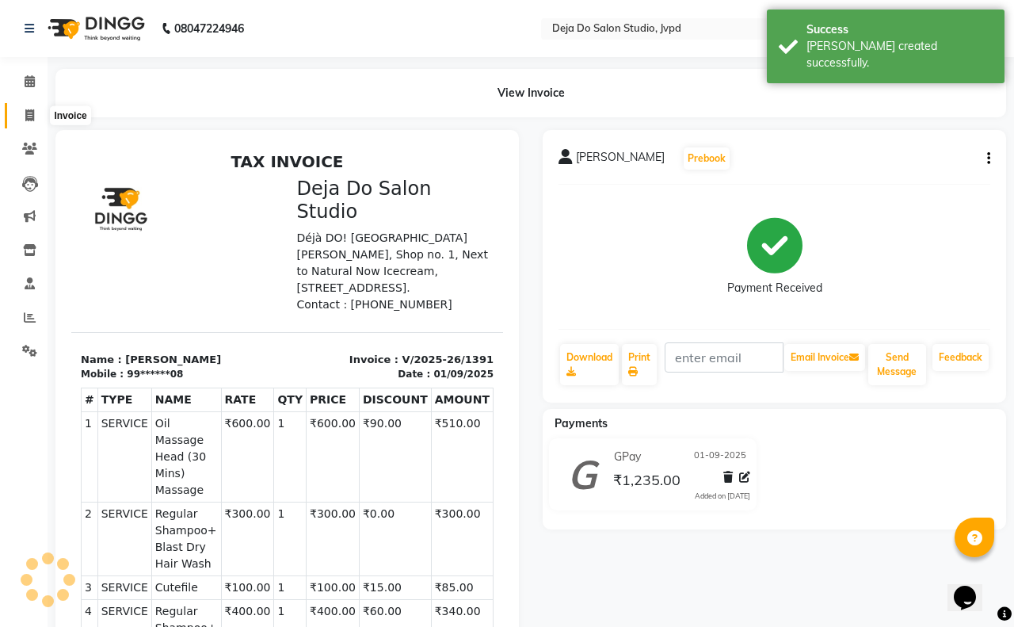
select select "7295"
select select "service"
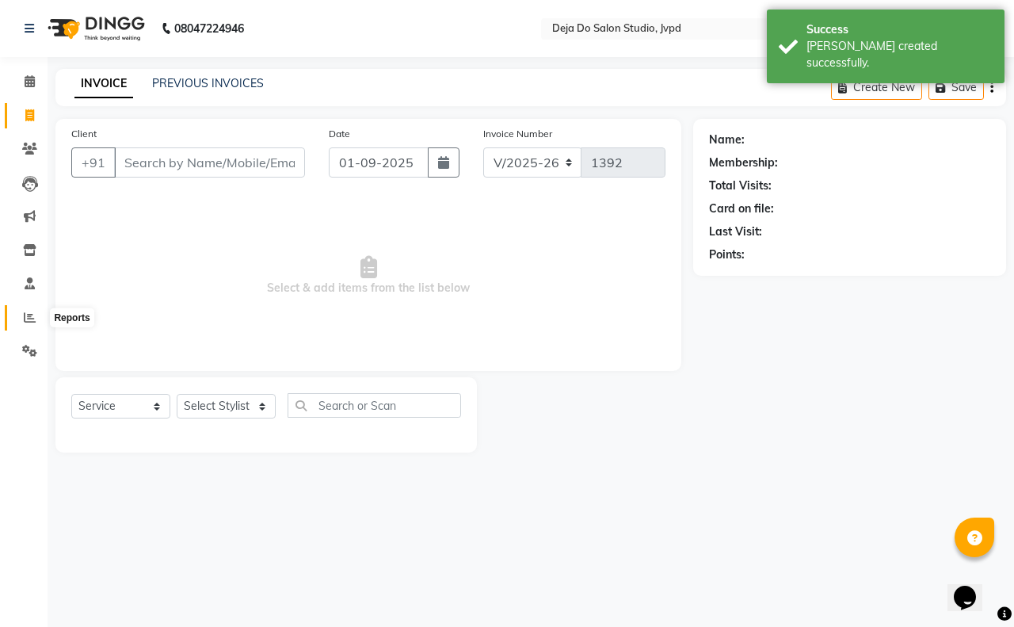
click at [40, 314] on span at bounding box center [30, 318] width 28 height 18
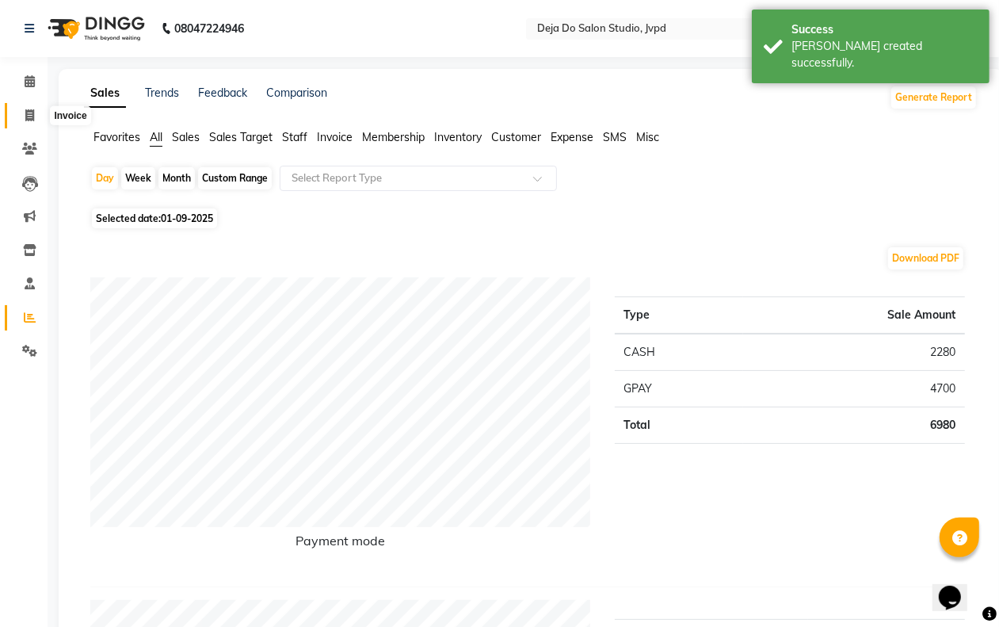
click at [24, 109] on span at bounding box center [30, 116] width 28 height 18
select select "7295"
select select "service"
